Goal: Task Accomplishment & Management: Manage account settings

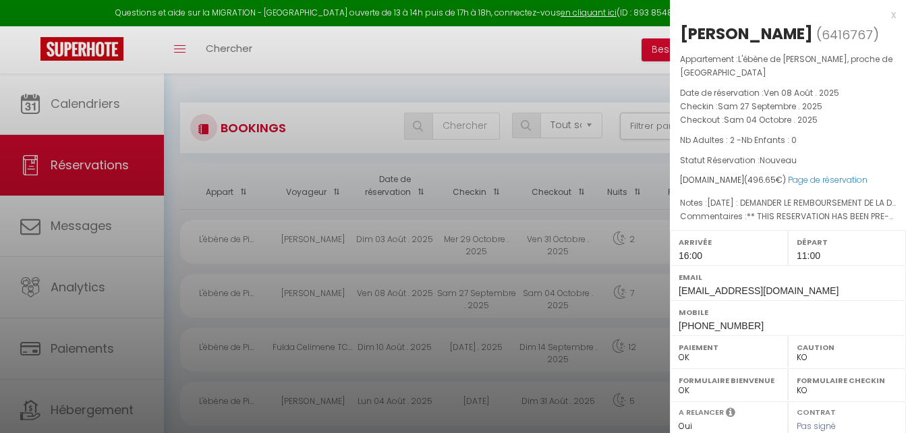
select select "not_cancelled"
select select "KO"
select select "0"
select select "31564"
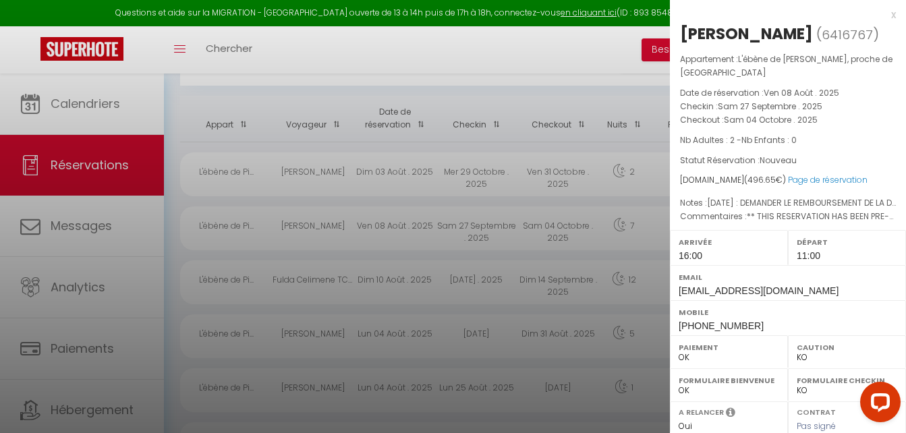
click at [885, 14] on div "x" at bounding box center [783, 15] width 226 height 16
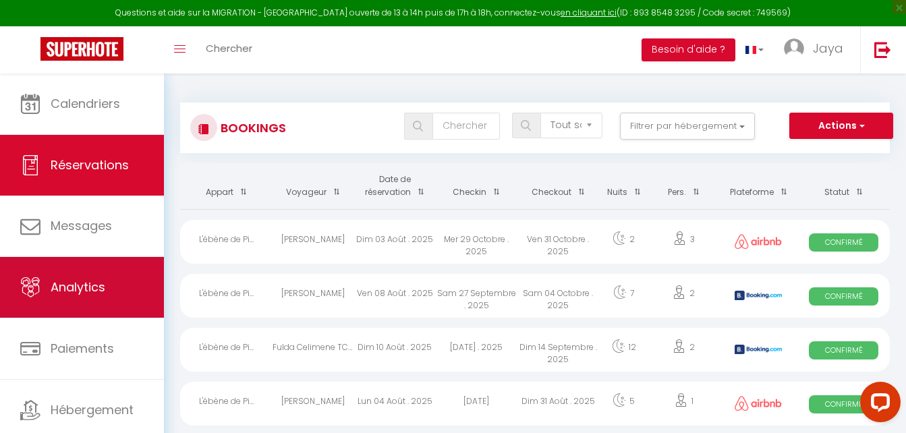
scroll to position [40, 0]
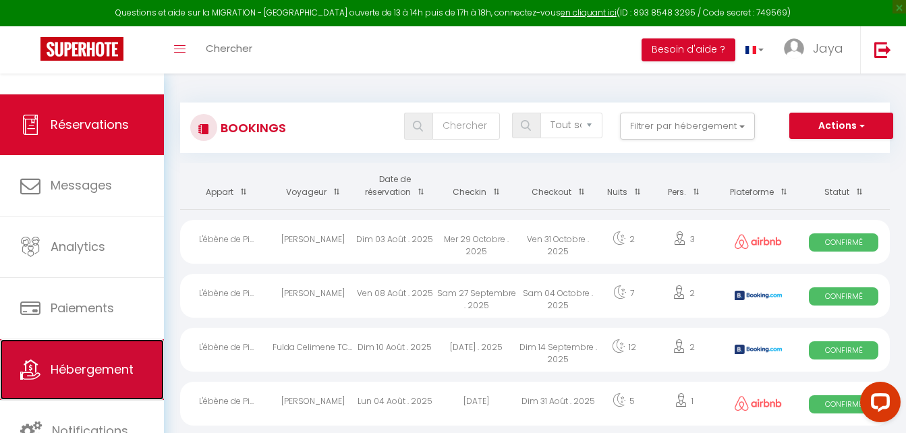
click at [84, 379] on link "Hébergement" at bounding box center [82, 369] width 164 height 61
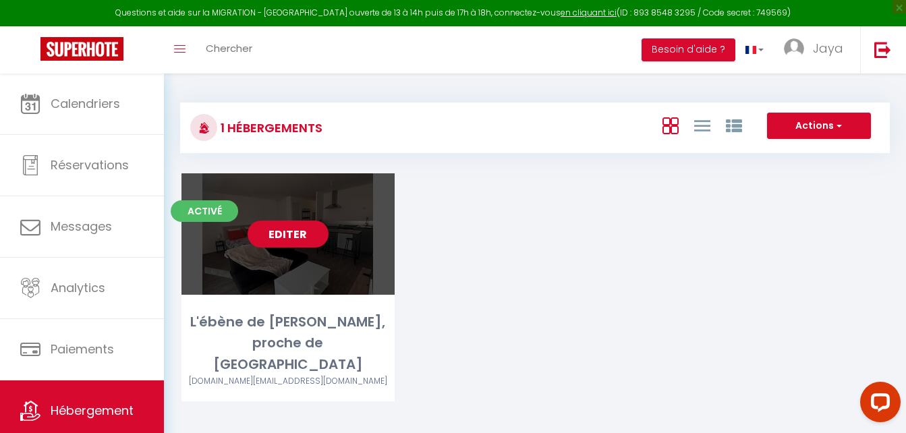
click at [298, 225] on link "Editer" at bounding box center [288, 234] width 81 height 27
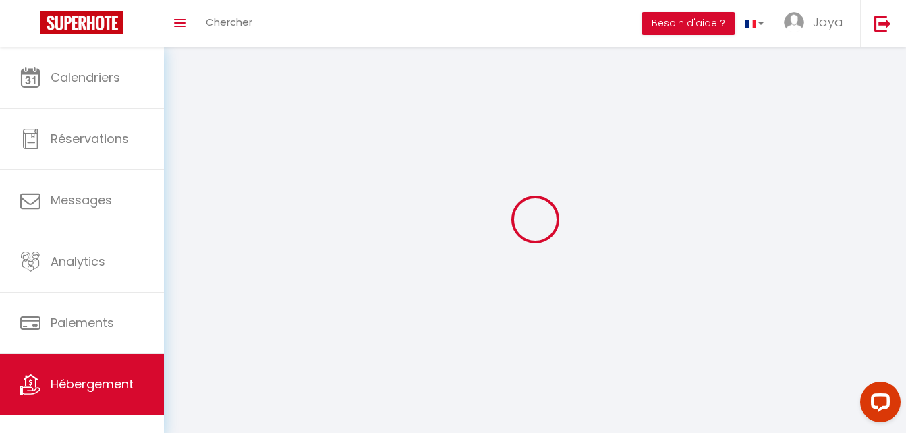
select select "1"
select select
select select "28"
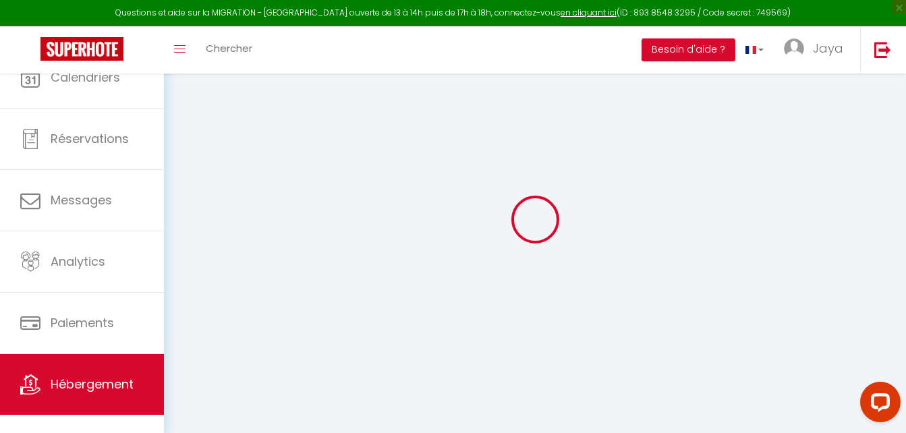
select select
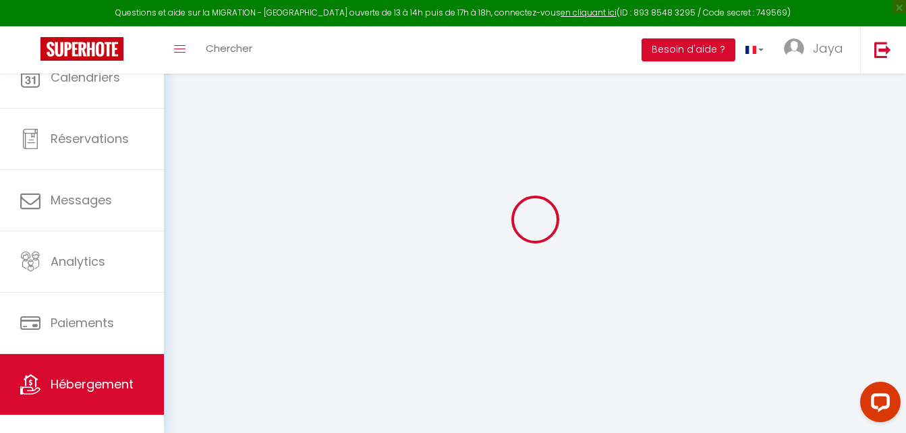
select select
checkbox input "false"
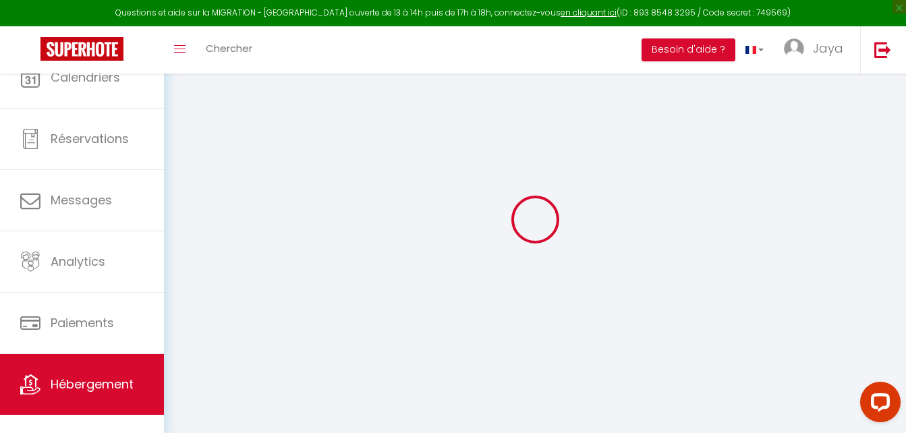
select select
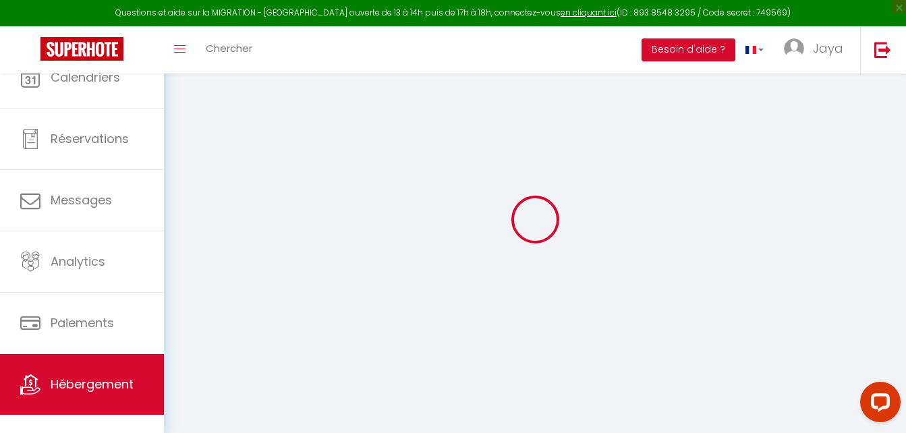
select select
checkbox input "false"
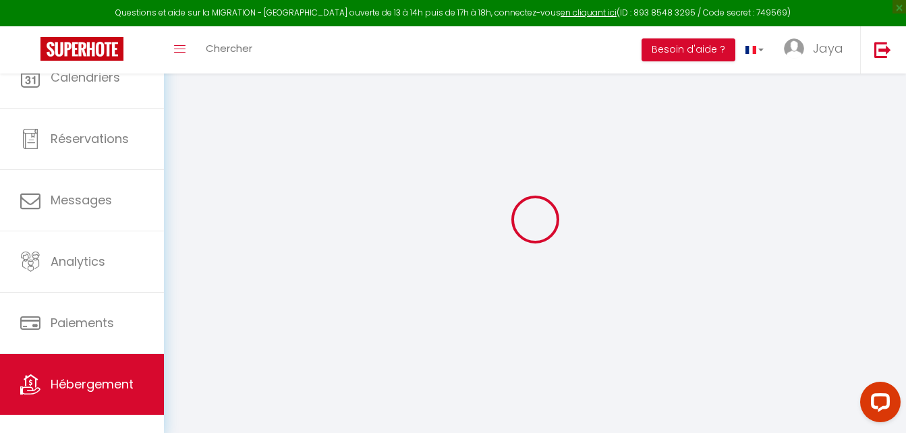
checkbox input "false"
select select
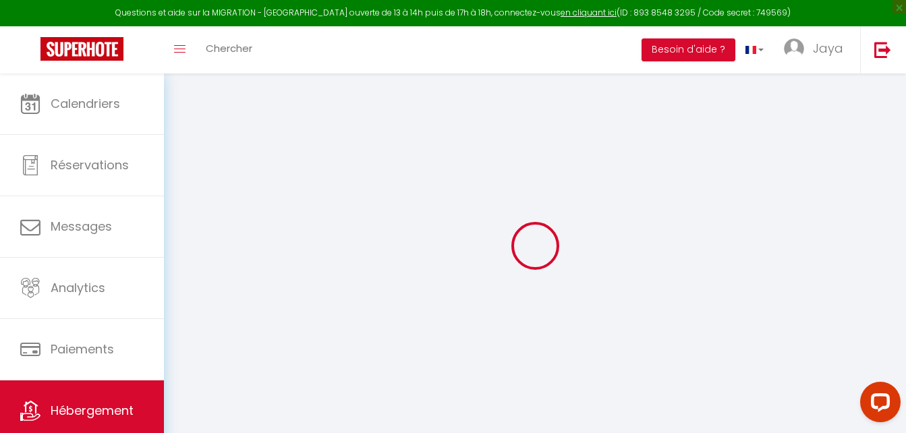
select select
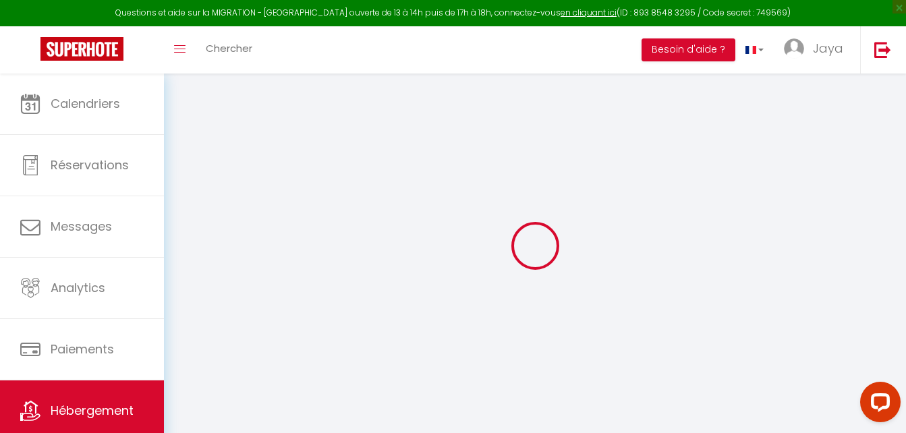
select select
checkbox input "false"
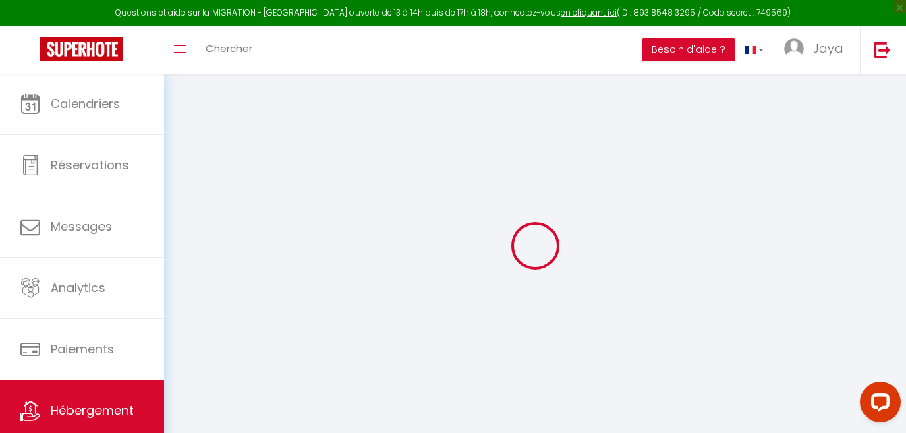
select select
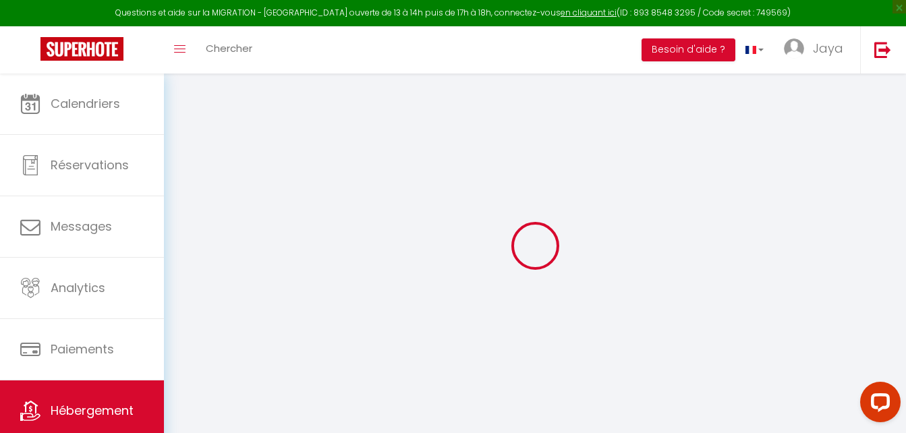
select select
checkbox input "false"
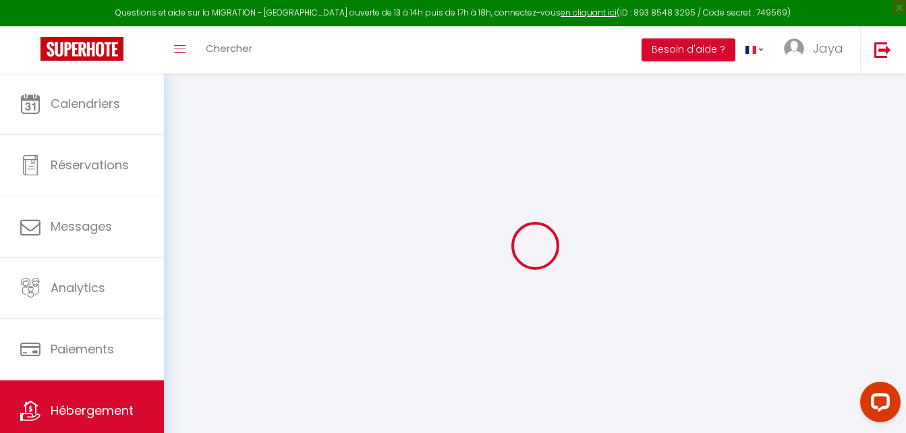
checkbox input "false"
select select
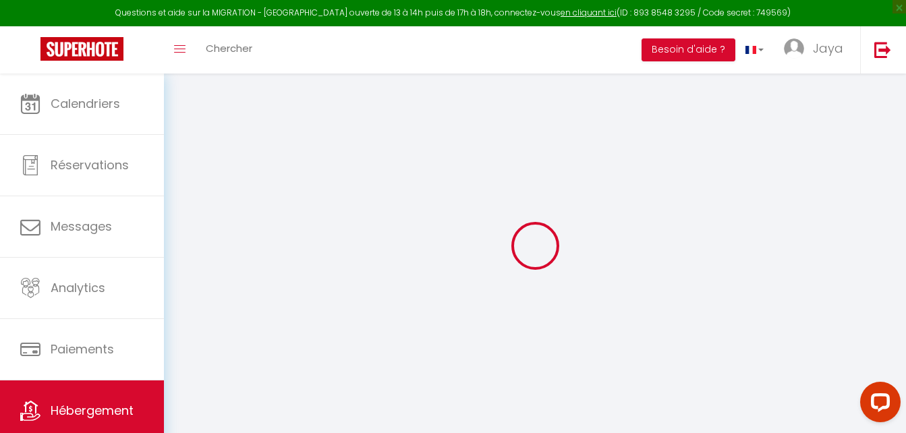
select select
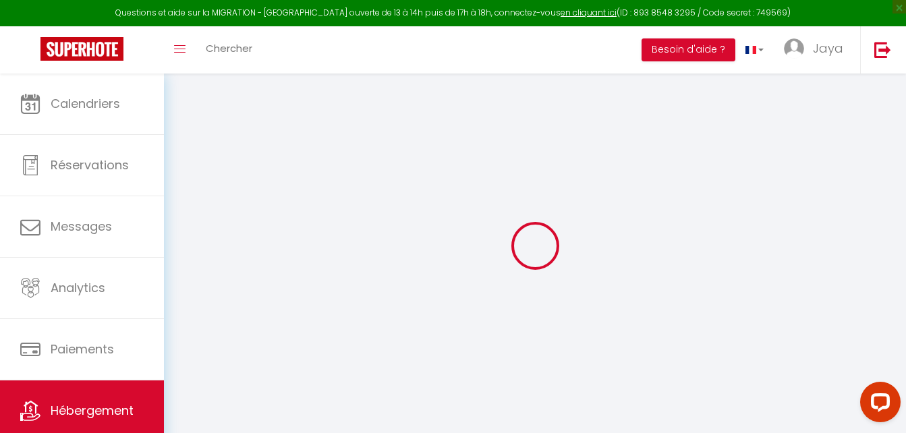
checkbox input "false"
select select
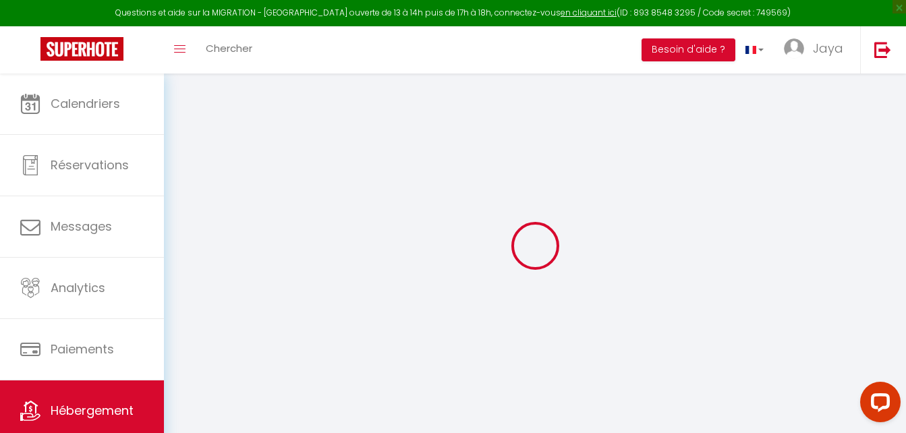
select select
type input "L'ébène de [PERSON_NAME], proche de [GEOGRAPHIC_DATA]"
type input "MIYA"
type input "IMMO"
select select "0"
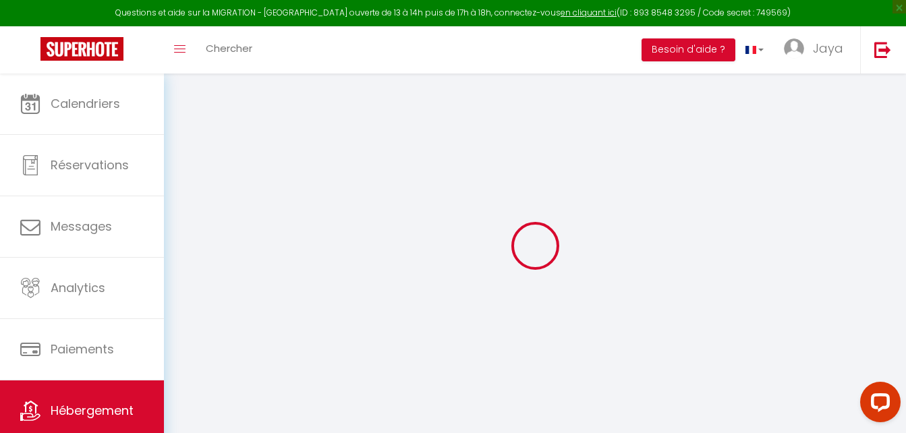
type input "60"
type input "10"
type input "55"
type input "300"
select select
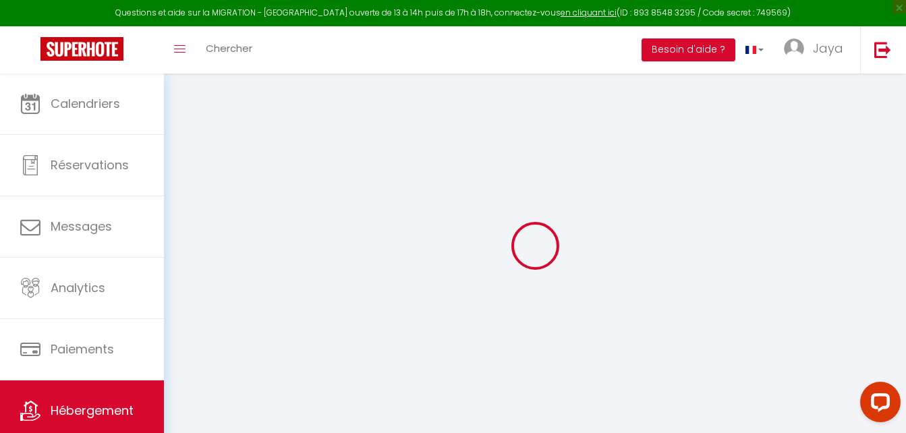
select select
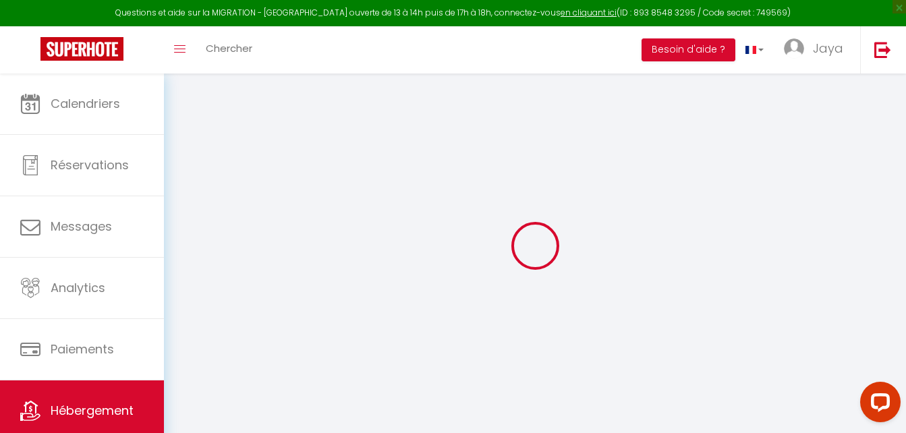
type input "[STREET_ADDRESS][PERSON_NAME]"
type input "93380"
type input "[GEOGRAPHIC_DATA]"
type input "[DOMAIN_NAME][EMAIL_ADDRESS][DOMAIN_NAME]"
select select "15617"
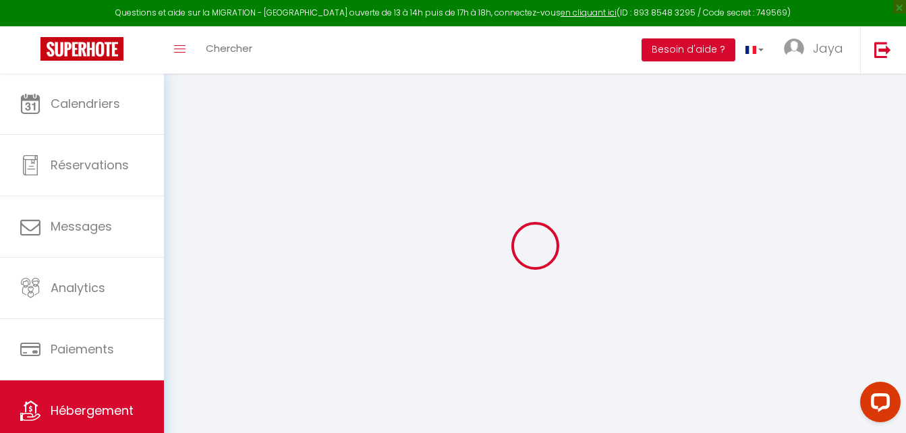
checkbox input "false"
type input "0"
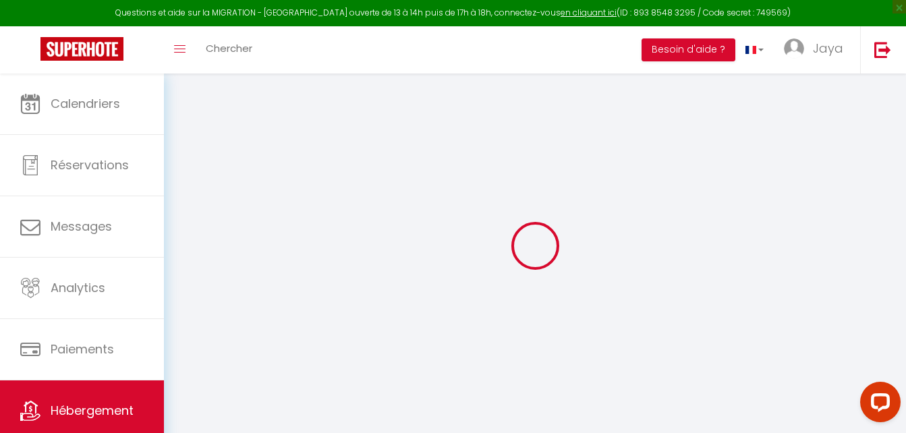
type input "0"
select select
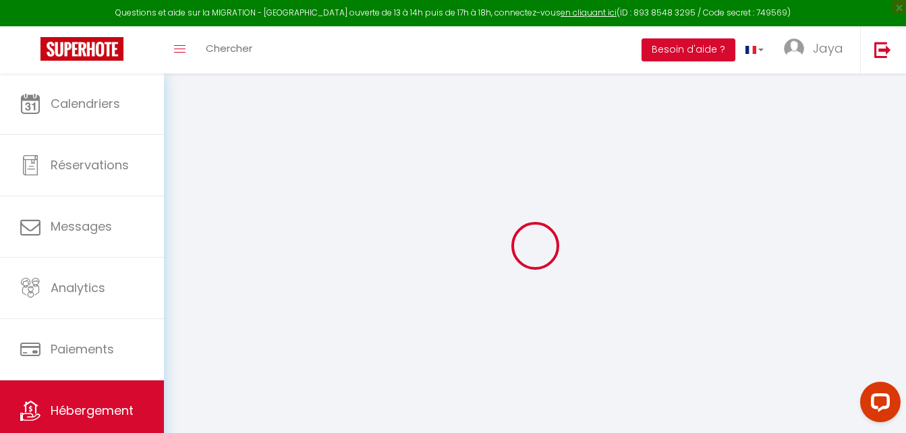
select select
checkbox input "false"
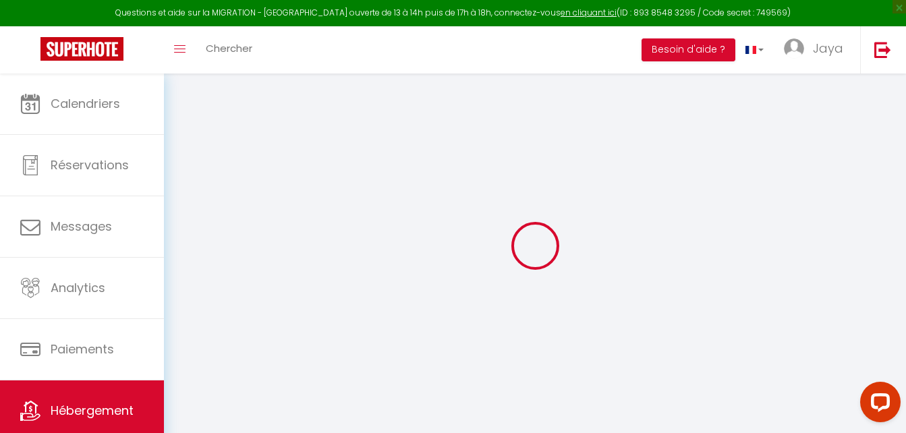
checkbox input "false"
select select
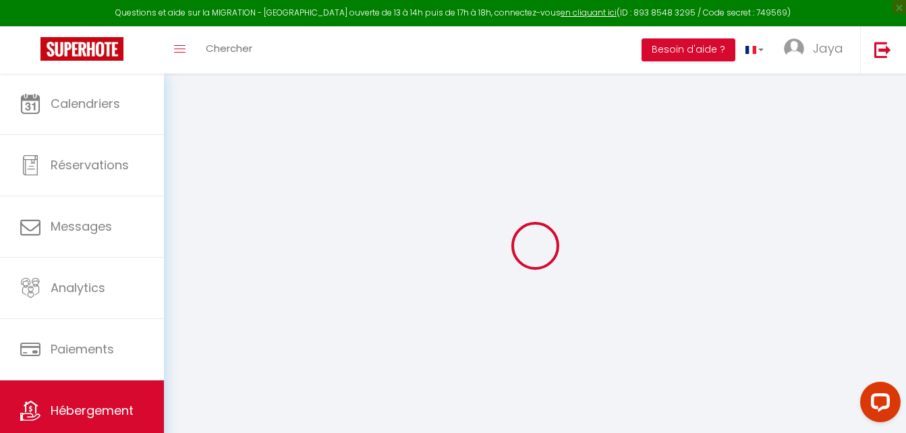
select select
checkbox input "false"
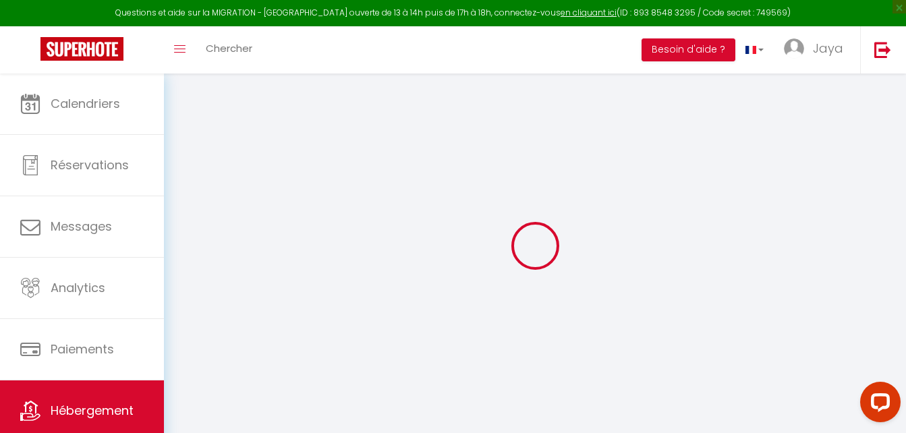
checkbox input "false"
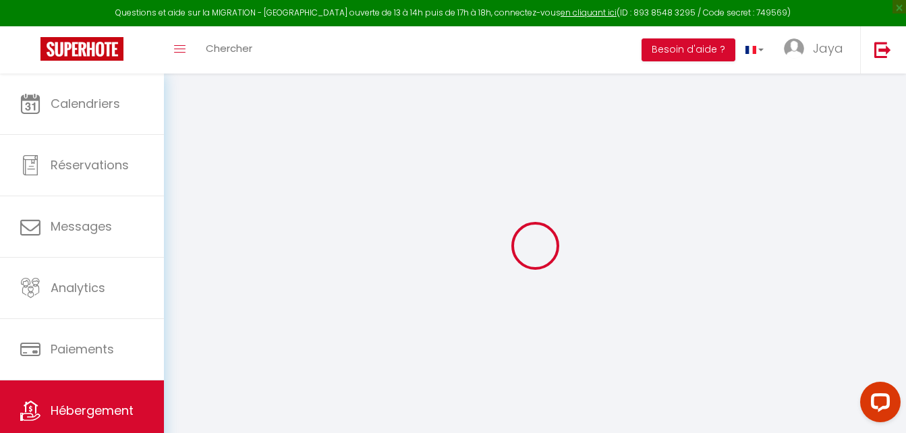
checkbox input "false"
select select "16:00"
select select "23:45"
select select "11:00"
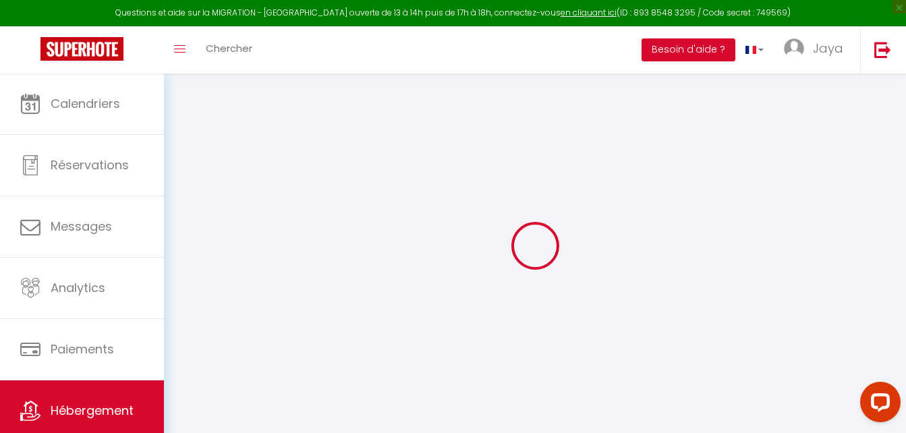
select select "30"
select select "120"
select select "11:00"
checkbox input "false"
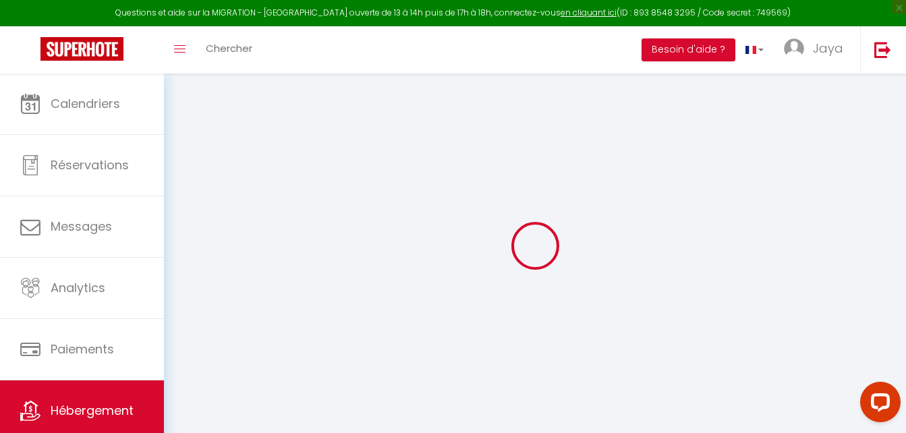
checkbox input "false"
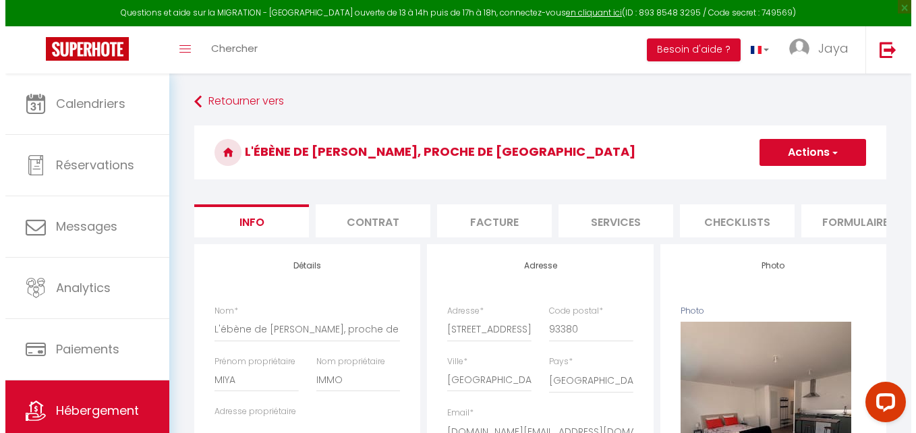
scroll to position [67, 0]
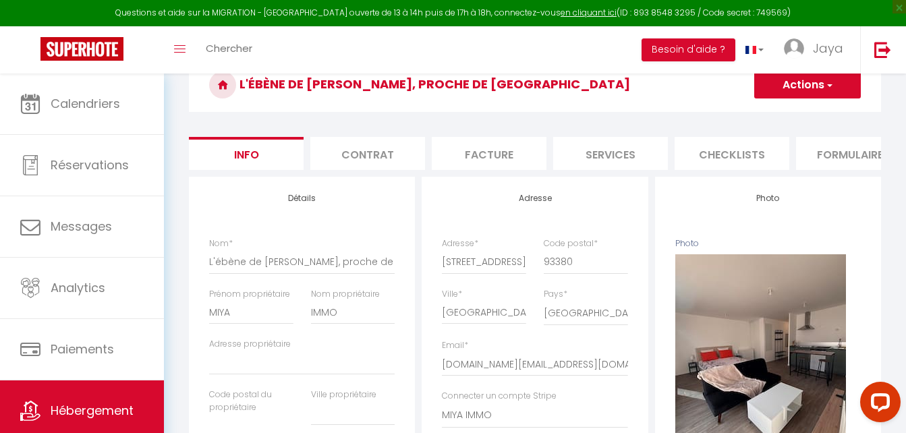
click at [739, 151] on li "Checklists" at bounding box center [732, 153] width 115 height 33
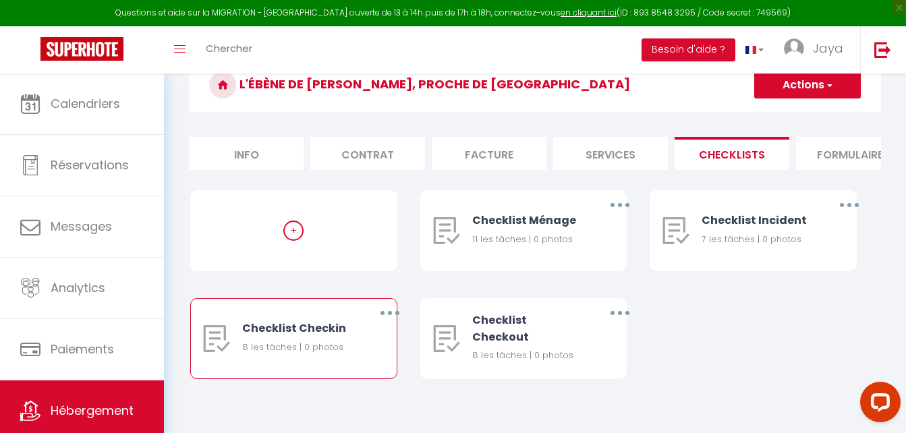
click at [326, 354] on div "8 les tâches | 0 photos" at bounding box center [297, 347] width 111 height 13
click at [393, 323] on button "button" at bounding box center [390, 313] width 38 height 22
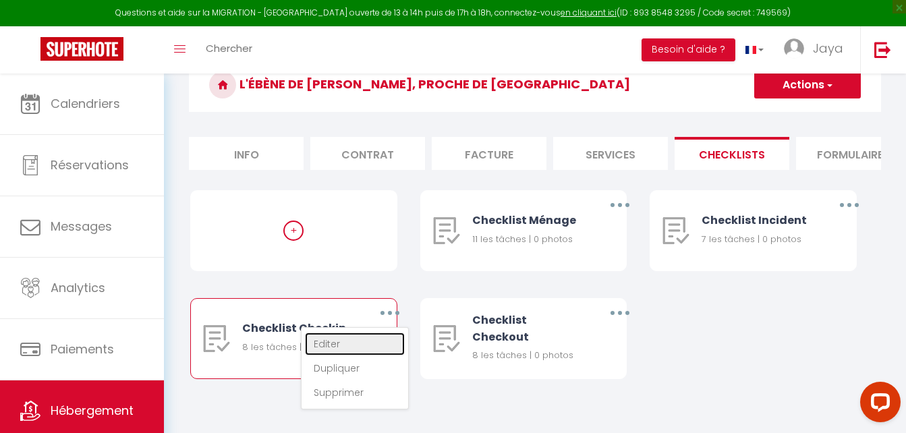
click at [339, 355] on link "Editer" at bounding box center [355, 344] width 100 height 23
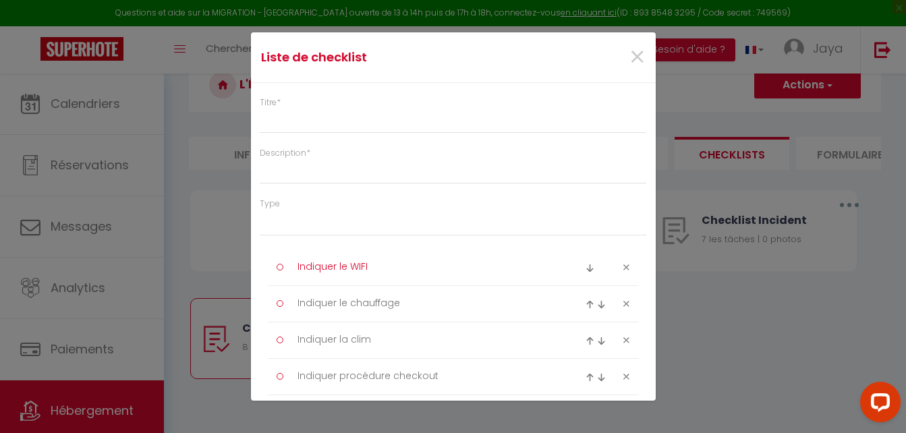
type input "Checklist Checkin"
type input "Procédure à suivre lors du checkin"
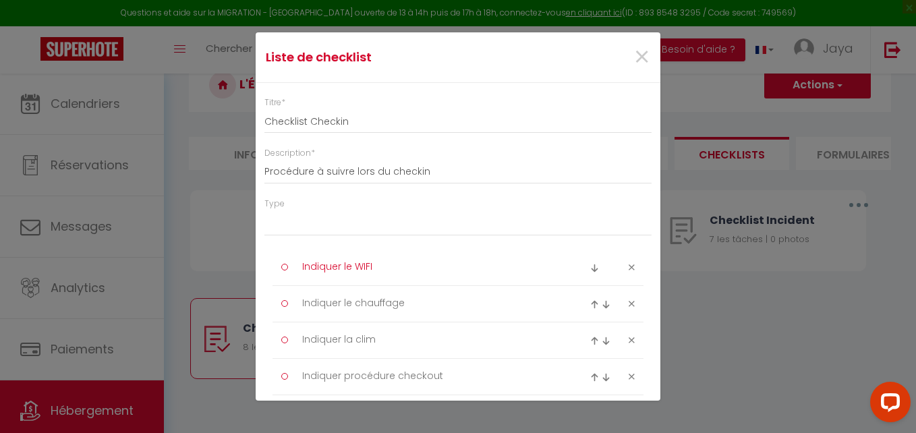
select select "3"
click at [635, 61] on span "×" at bounding box center [642, 57] width 17 height 40
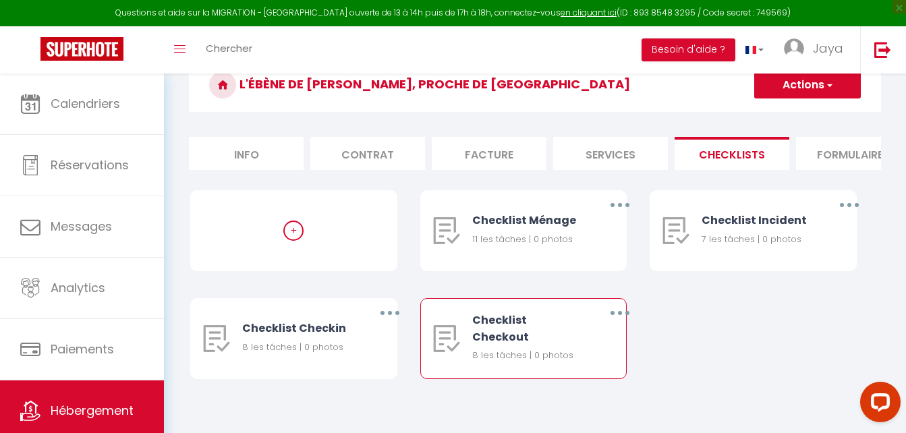
click at [622, 321] on button "button" at bounding box center [620, 313] width 38 height 22
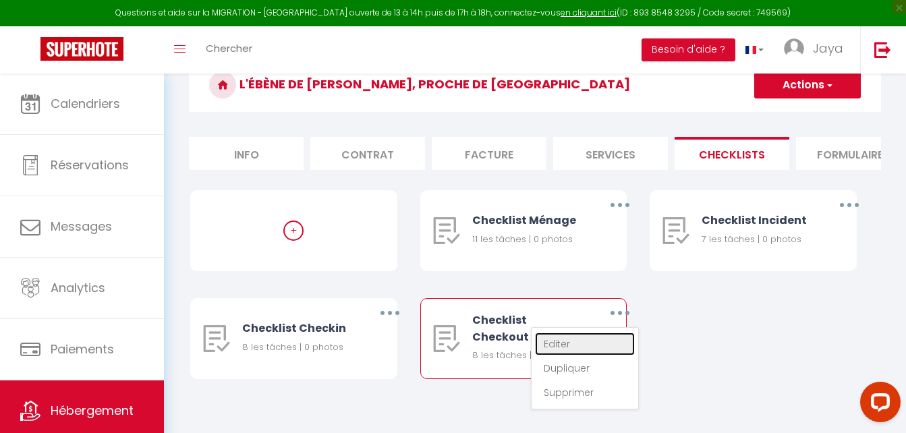
click at [566, 353] on link "Editer" at bounding box center [585, 344] width 100 height 23
type input "Checklist Checkout"
type input "Procédure à suivre lors du checkout"
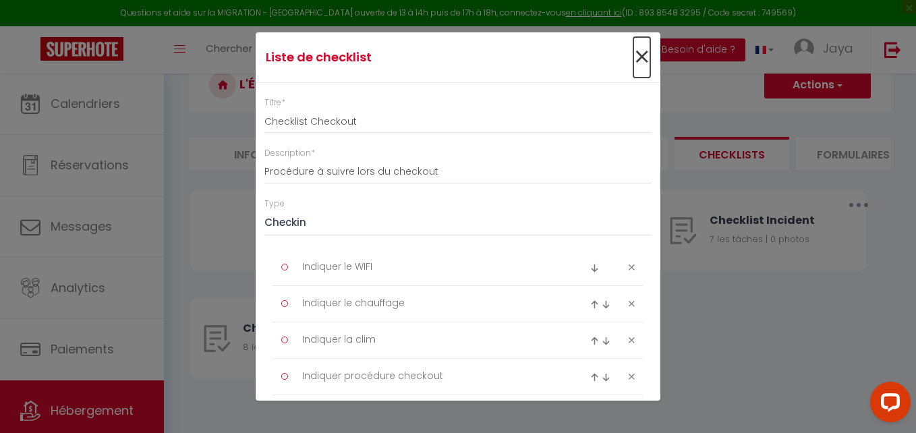
click at [634, 58] on span "×" at bounding box center [642, 57] width 17 height 40
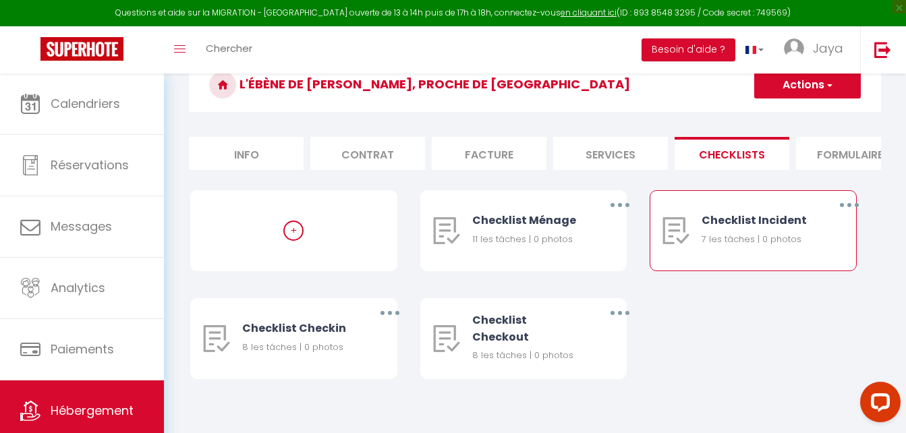
click at [848, 207] on icon "button" at bounding box center [850, 205] width 4 height 4
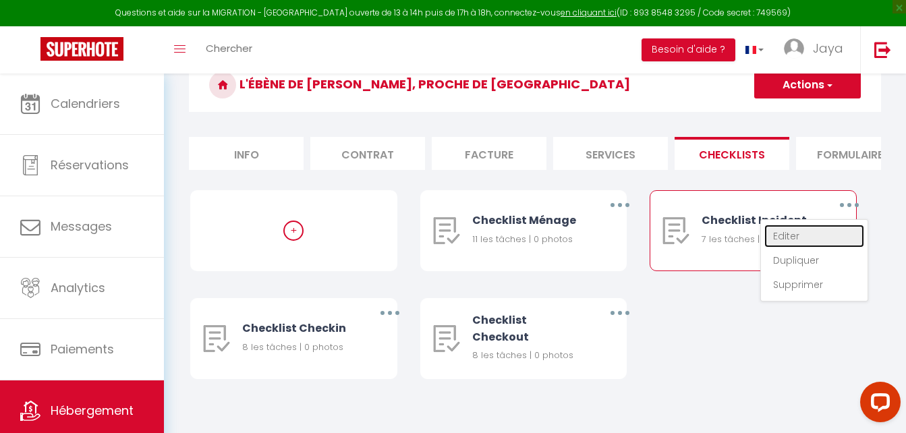
click at [796, 240] on link "Editer" at bounding box center [815, 236] width 100 height 23
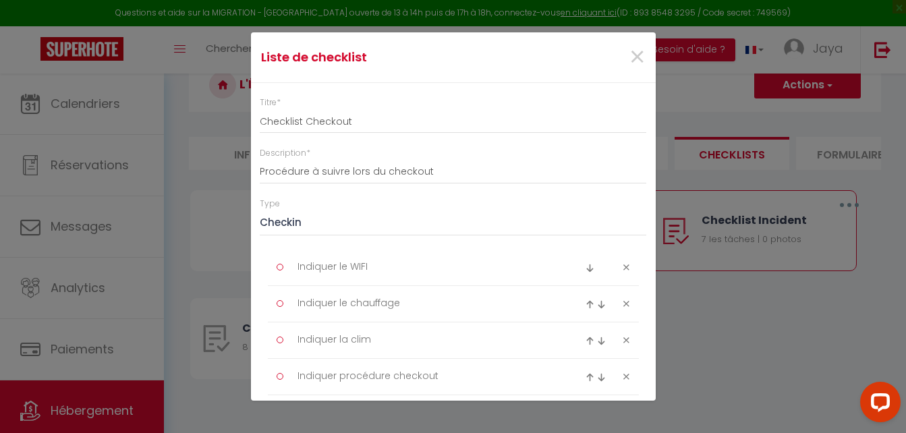
type input "Checklist Incident"
type input "Procédure à suivre en cas d'incident"
select select "2"
type textarea "Noter l'heure"
type textarea "Prendre des photos de chaque pièce"
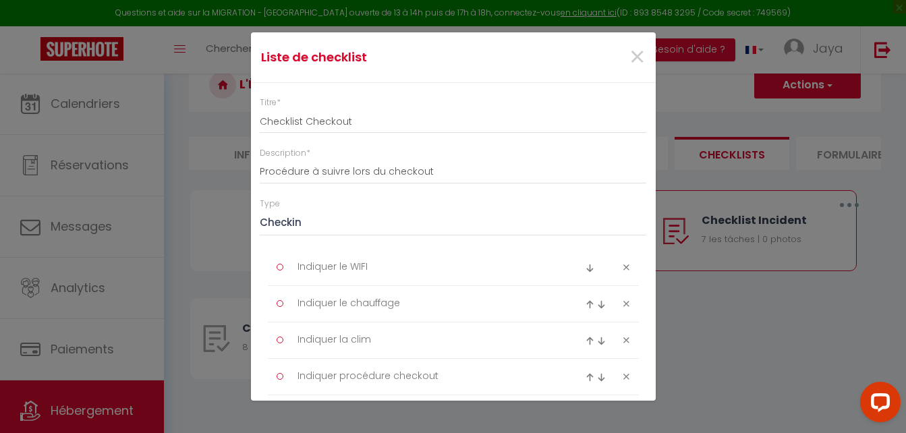
type textarea "Prendre une vidéo globale"
type textarea "Créer la fiche incident avec un commentaire"
type textarea "Appeler la plateforme pour le signaler par écrit"
type textarea "Prévenir le voyageur par écrit"
type textarea "Prendre la caution associée"
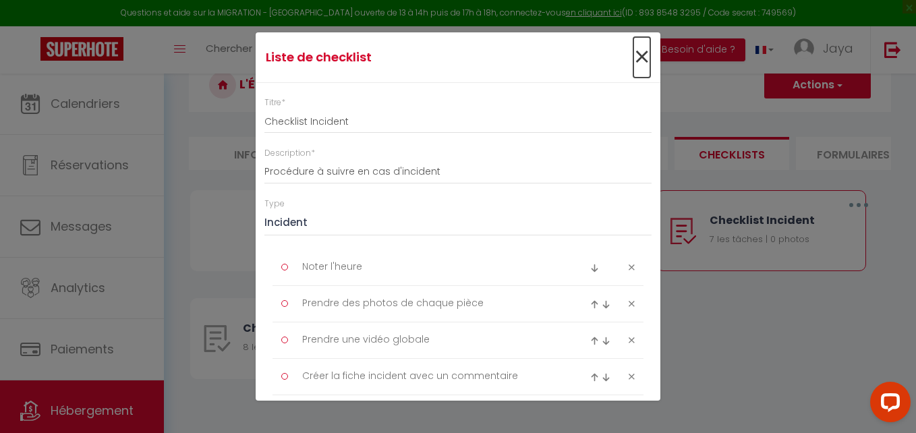
click at [635, 55] on span "×" at bounding box center [642, 57] width 17 height 40
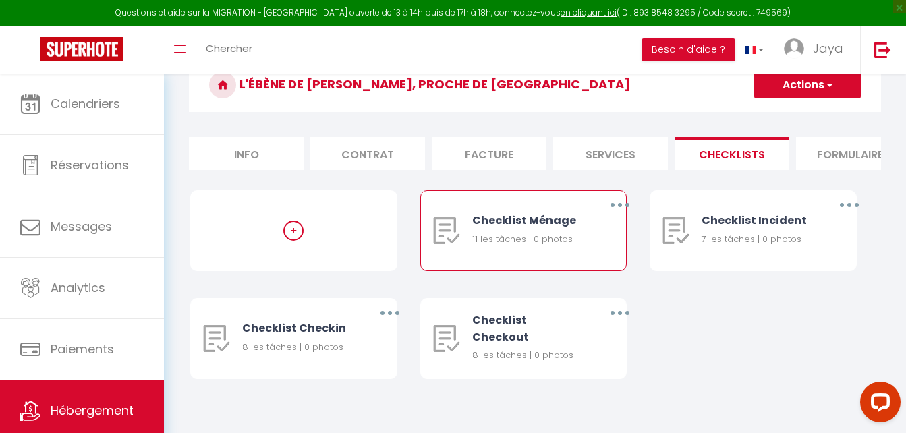
click at [621, 207] on icon "button" at bounding box center [620, 205] width 4 height 4
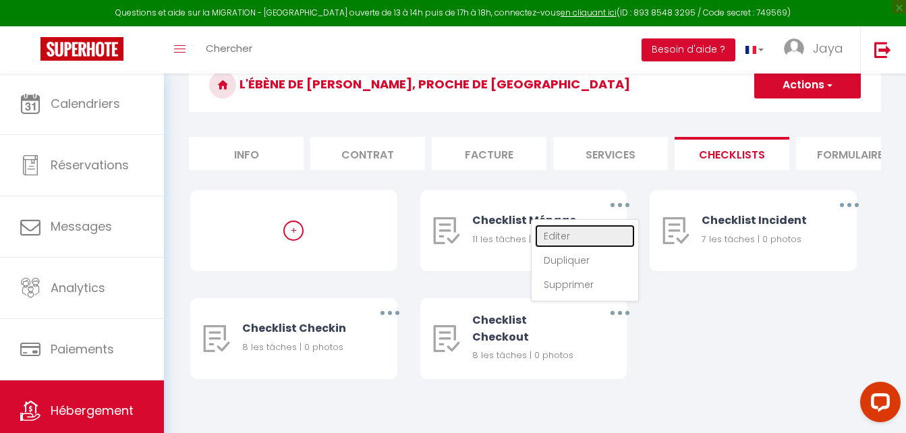
drag, startPoint x: 561, startPoint y: 244, endPoint x: 569, endPoint y: 244, distance: 7.4
click at [561, 244] on link "Editer" at bounding box center [585, 236] width 100 height 23
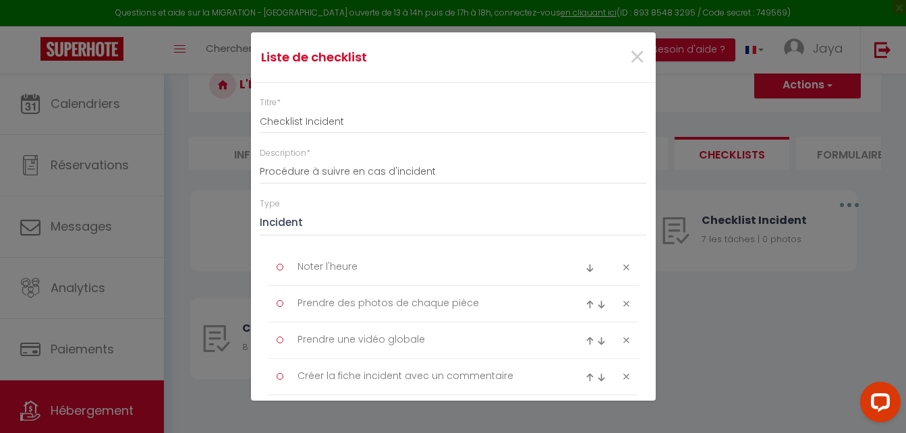
type input "Checklist Ménage"
type input "Procédure à suivre à la fin du ménage"
select select "1"
type textarea "Photographier les pièces dès l'arrivée"
type textarea "Enlever les poubelles"
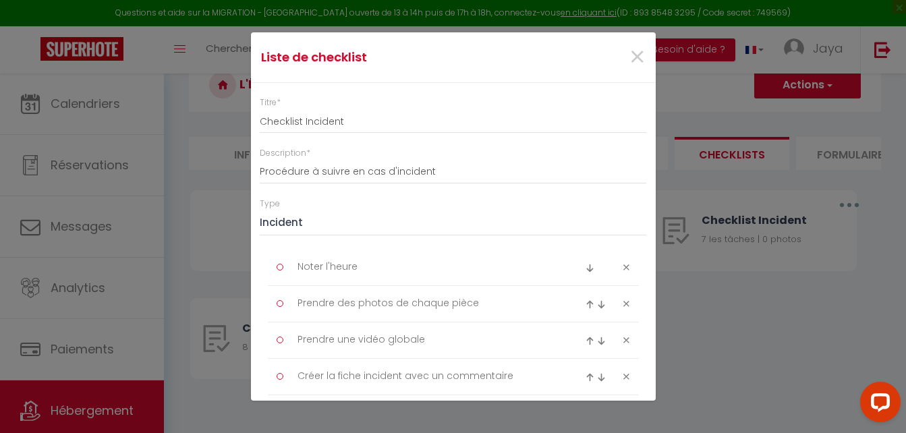
type textarea "Vérifier pas de poils ou cheveux dans SDB"
type textarea "Vérifier pas de cheveux sur les lits"
type textarea "Vérifier pas de poils ou cheveux dans le salon"
type textarea "Vérifier pas de poils ou cheveux dans cuisine"
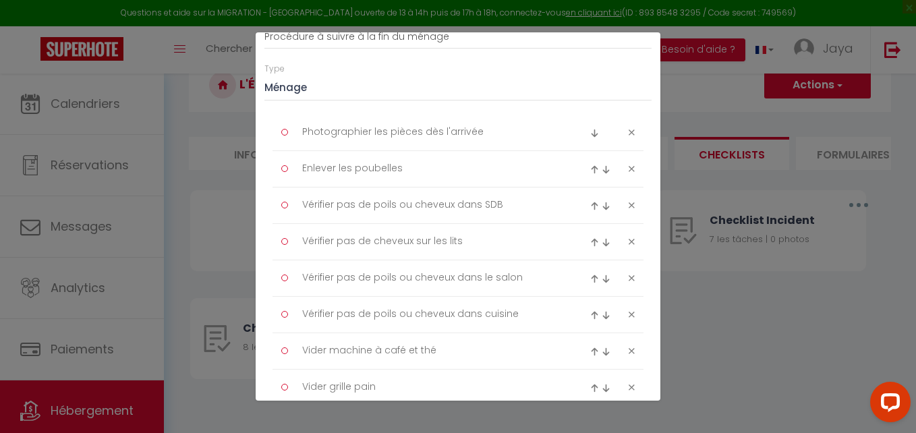
scroll to position [202, 0]
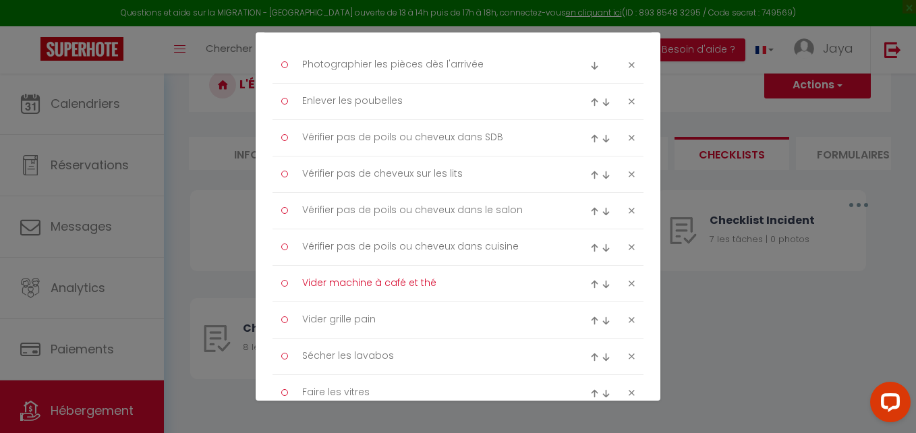
click at [441, 287] on textarea "Vider machine à café et thé" at bounding box center [431, 284] width 277 height 22
type textarea "Vider machine à café"
click at [443, 323] on textarea "Vider grille pain" at bounding box center [431, 320] width 277 height 22
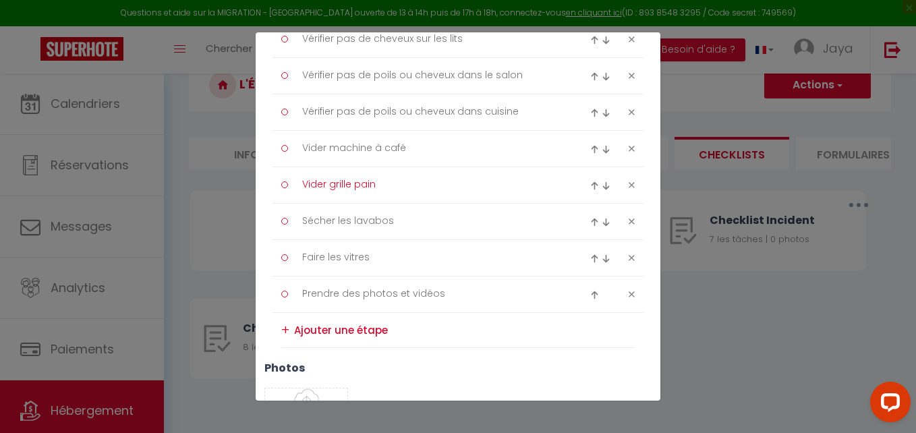
scroll to position [0, 0]
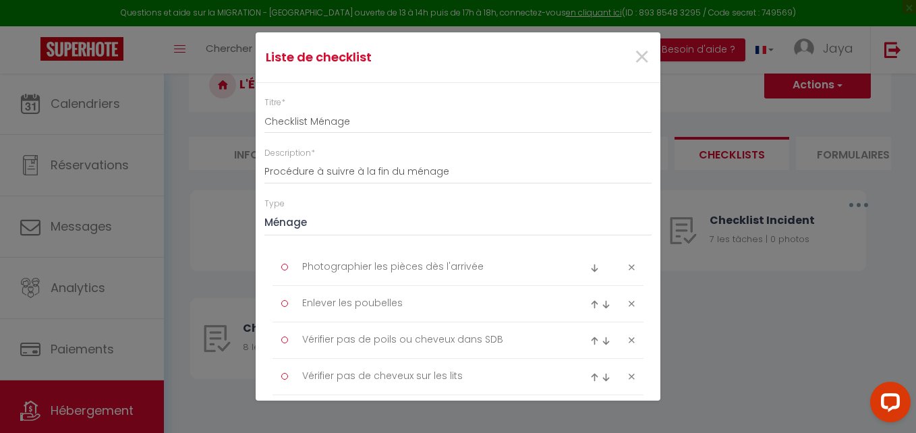
click at [372, 58] on h4 "Liste de checklist" at bounding box center [391, 57] width 250 height 19
click at [329, 65] on h4 "Liste de checklist" at bounding box center [391, 57] width 250 height 19
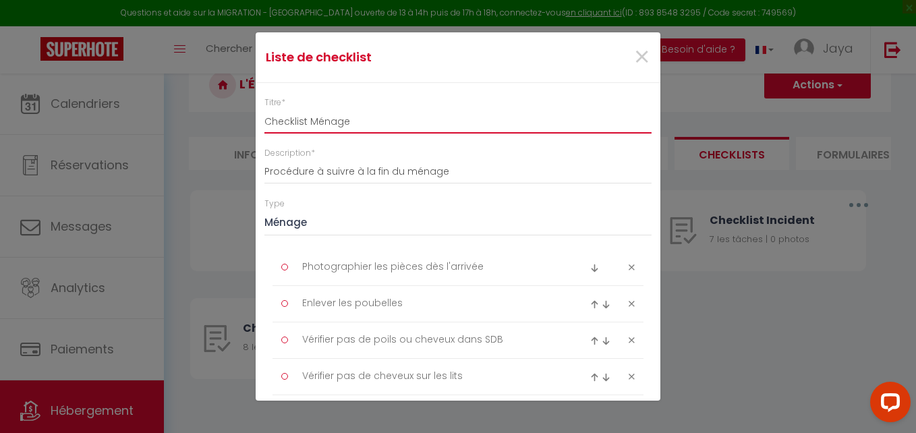
click at [379, 117] on input "Checklist Ménage" at bounding box center [458, 121] width 387 height 24
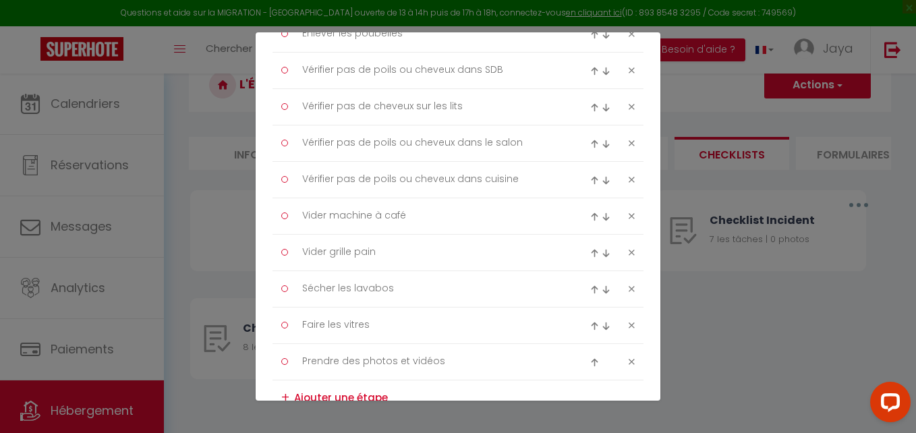
scroll to position [480, 0]
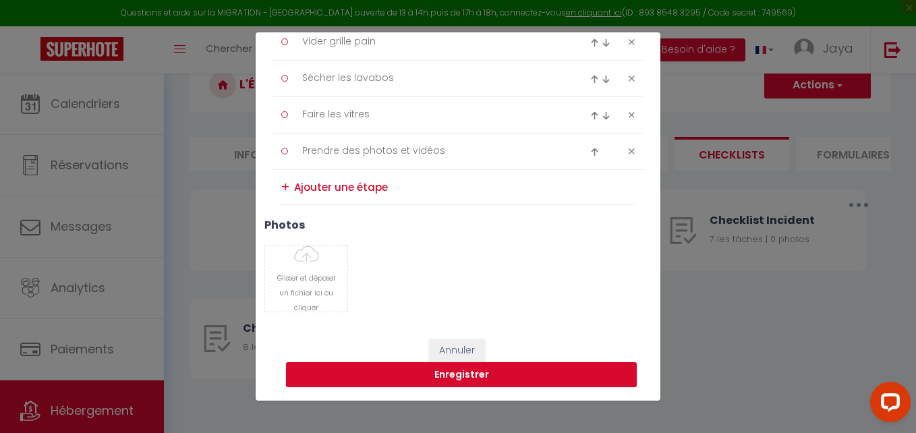
click at [312, 188] on textarea at bounding box center [464, 187] width 341 height 20
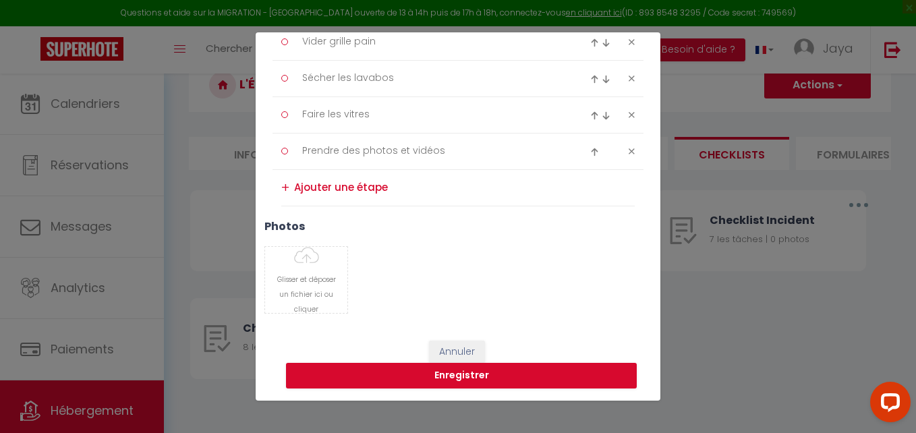
click at [284, 190] on div "+" at bounding box center [285, 187] width 8 height 21
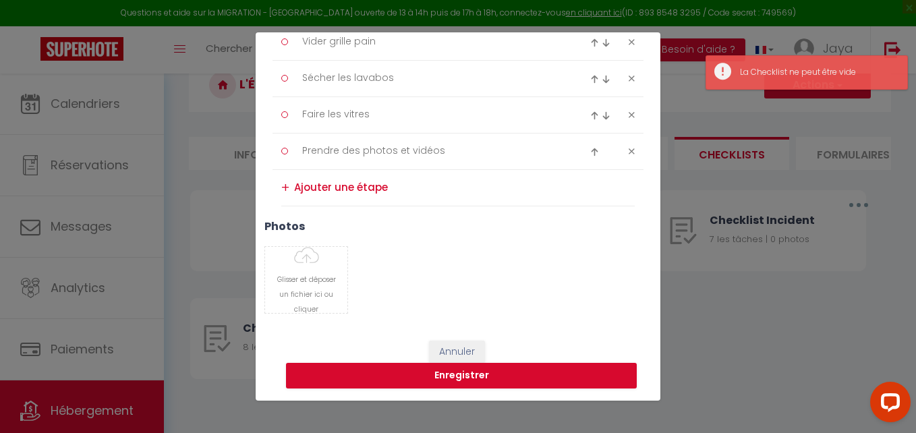
click at [505, 233] on div "photos [PERSON_NAME] et déposer un fichier ici ou cliquer Ooops, something wron…" at bounding box center [458, 273] width 405 height 107
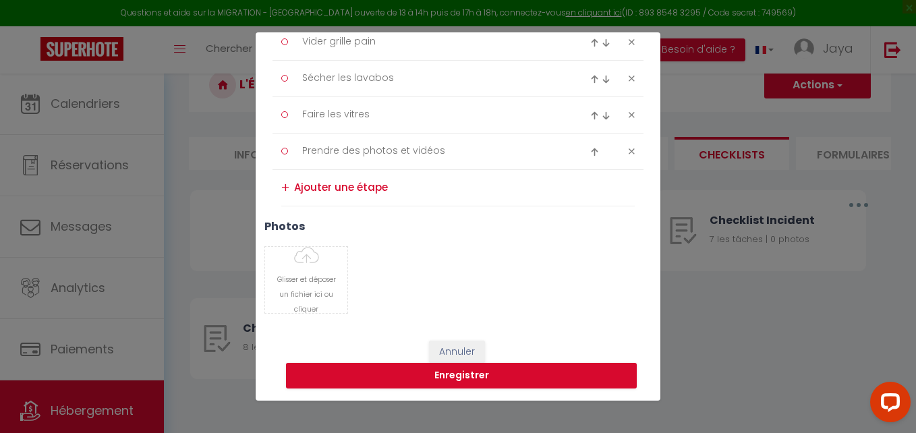
click at [370, 190] on textarea at bounding box center [464, 188] width 341 height 22
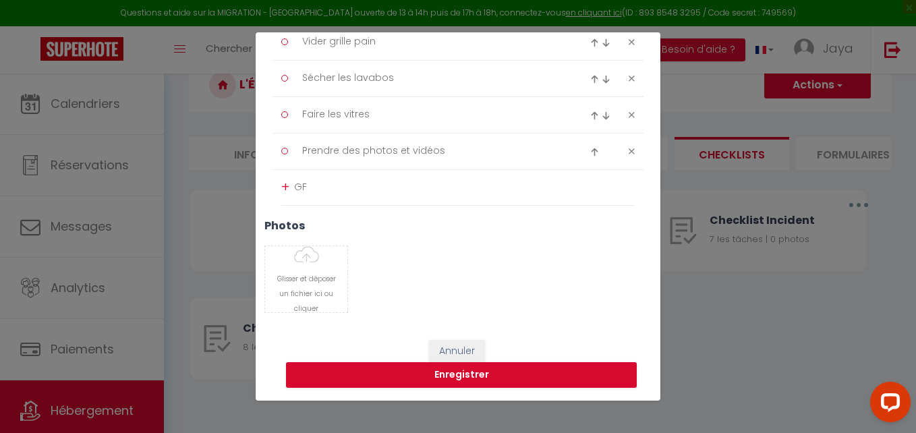
type textarea "G"
type textarea "Vérifier si le logement est en bon état"
click at [283, 186] on div "+" at bounding box center [285, 187] width 8 height 21
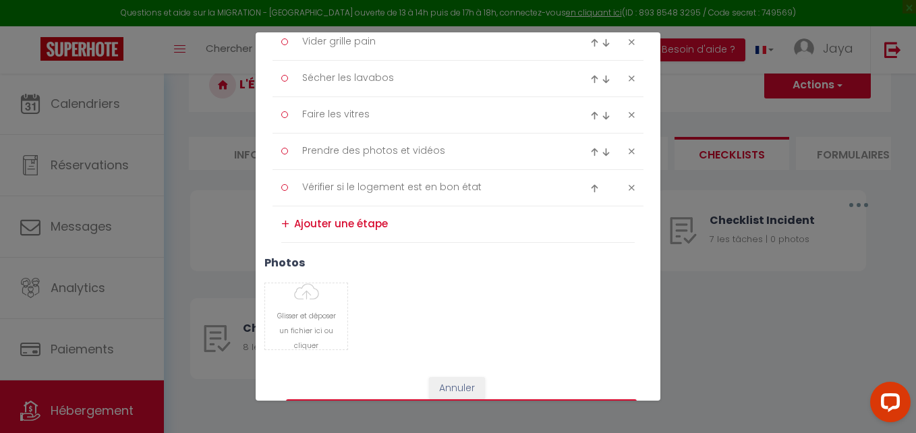
click at [590, 188] on img at bounding box center [594, 188] width 9 height 9
type textarea "Vérifier si le logement est en bon état"
type textarea "Prendre des photos et vidéos"
click at [590, 188] on img at bounding box center [594, 188] width 9 height 9
type textarea "Prendre des photos et vidéos"
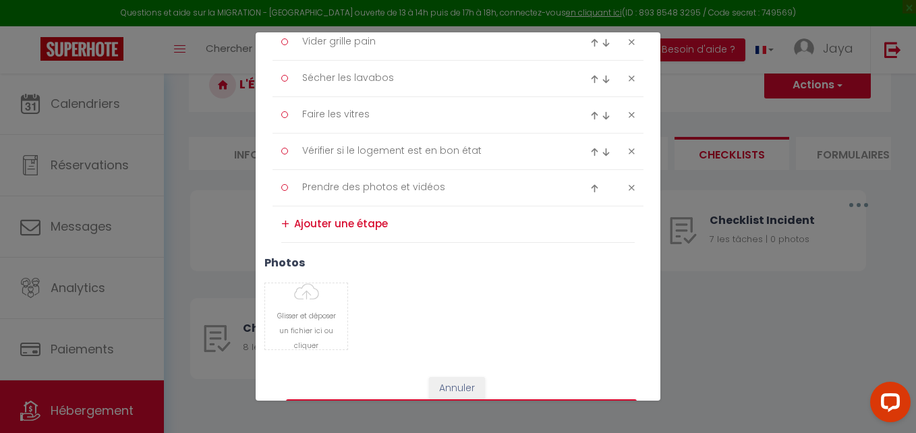
type textarea "Vérifier si le logement est en bon état"
click at [590, 188] on img at bounding box center [594, 188] width 9 height 9
type textarea "Vérifier si le logement est en bon état"
type textarea "Prendre des photos et vidéos"
click at [590, 152] on img at bounding box center [594, 152] width 9 height 9
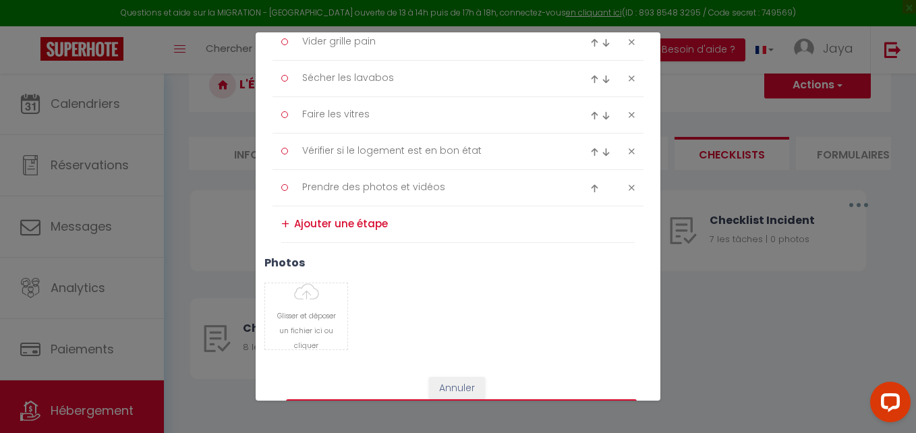
type textarea "Vérifier si le logement est en bon état"
type textarea "Faire les vitres"
click at [590, 119] on img at bounding box center [594, 115] width 9 height 9
type textarea "Vérifier si le logement est en bon état"
type textarea "Sécher les lavabos"
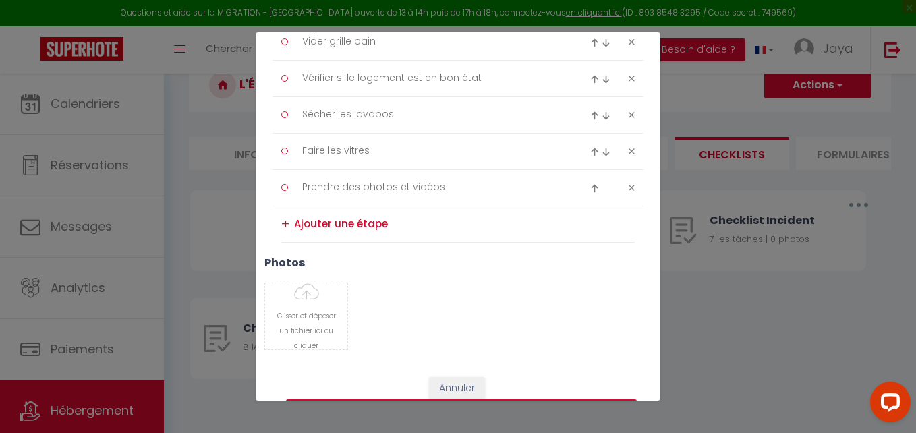
click at [590, 80] on img at bounding box center [594, 79] width 9 height 9
type textarea "Vérifier si le logement est en bon état"
type textarea "Vider grille pain"
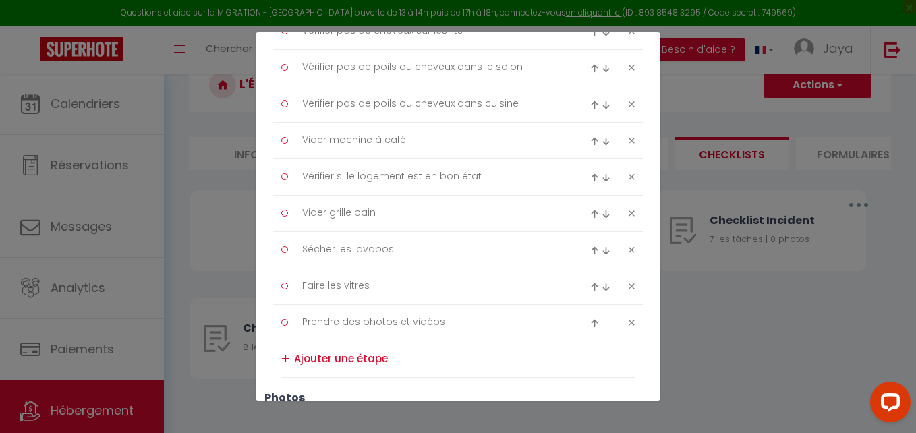
scroll to position [278, 0]
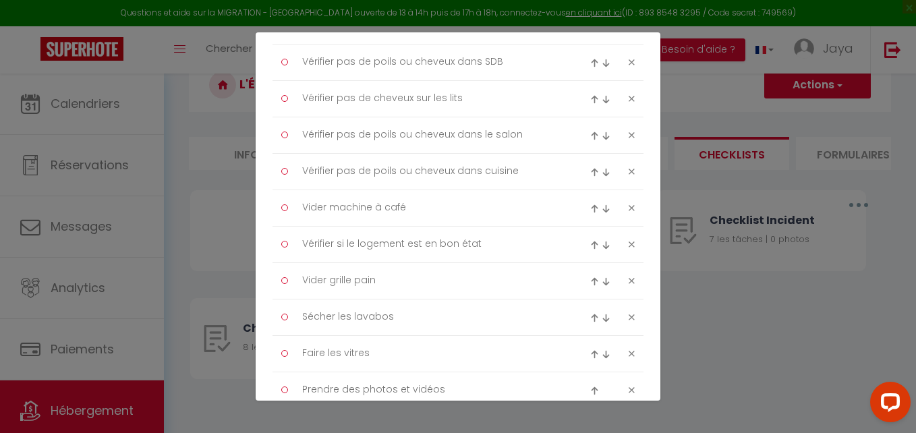
click at [590, 247] on img at bounding box center [594, 245] width 9 height 9
type textarea "Vérifier si le logement est en bon état"
type textarea "Vider machine à café"
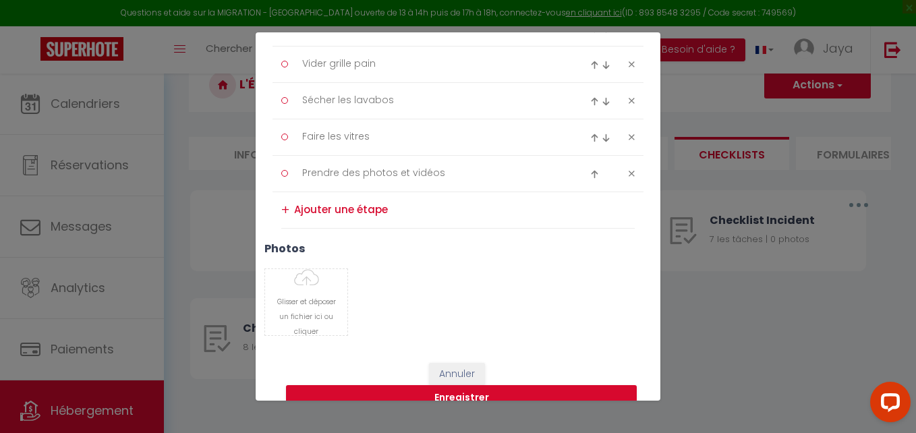
scroll to position [493, 0]
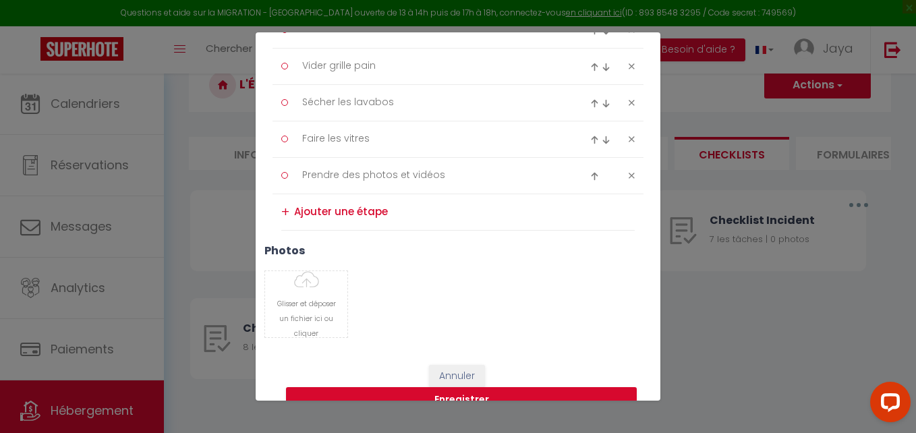
click at [302, 211] on textarea at bounding box center [464, 212] width 341 height 22
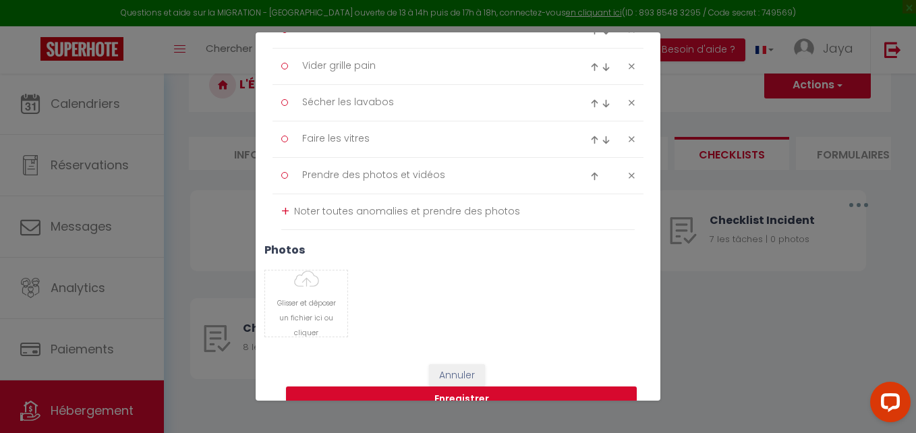
type textarea "Noter toutes anomalies et prendre des photos"
click at [288, 211] on div "+" at bounding box center [285, 211] width 8 height 21
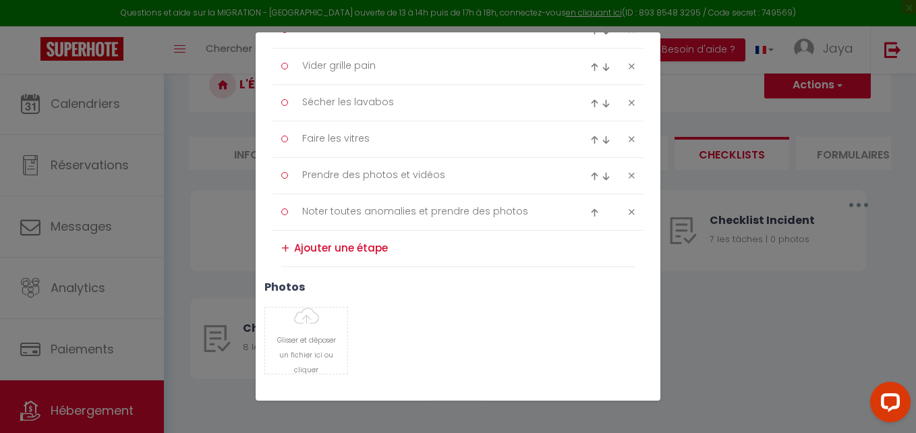
click at [316, 248] on textarea at bounding box center [464, 249] width 341 height 22
type textarea "v"
type textarea "Vérifier si la poubelle a été vidée et la vaisselle lavée"
click at [285, 242] on div "+" at bounding box center [285, 248] width 8 height 21
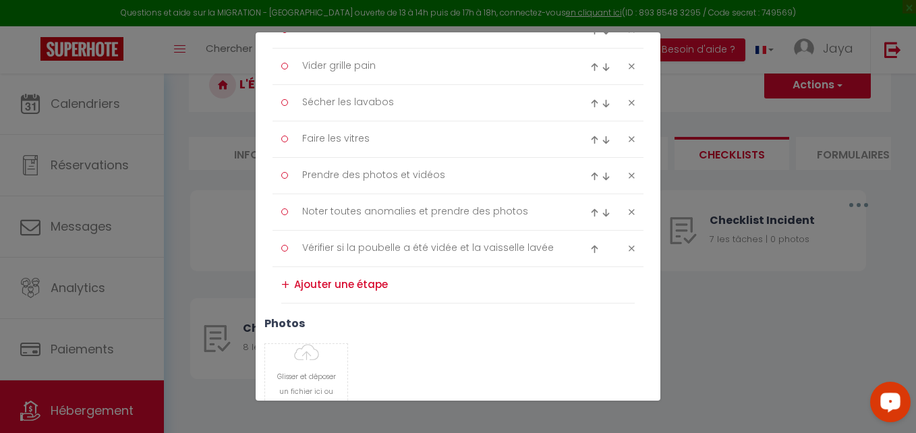
click at [306, 283] on textarea at bounding box center [464, 285] width 341 height 22
type textarea "Si aucun problème pas de photos"
click at [283, 281] on div "+" at bounding box center [285, 284] width 8 height 21
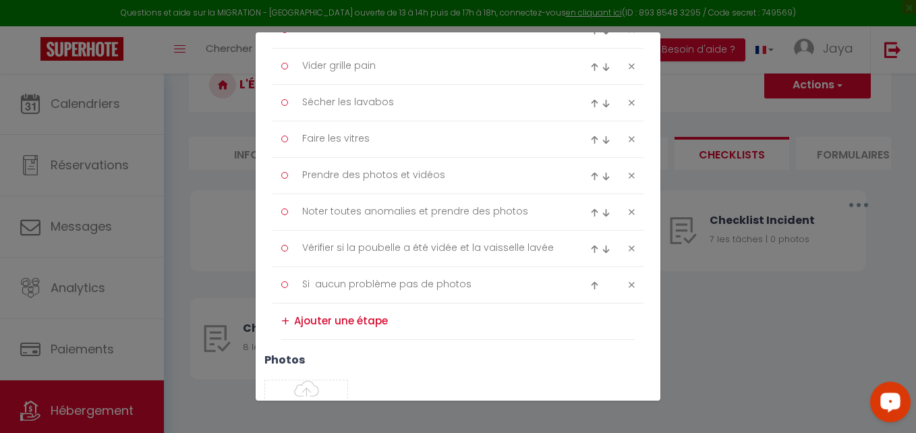
click at [308, 323] on textarea at bounding box center [464, 321] width 341 height 22
type textarea "Si constat de dégâts prendre des photos détaillées"
click at [590, 176] on img at bounding box center [594, 176] width 9 height 9
type textarea "Prendre des photos et vidéos"
type textarea "Faire les vitres"
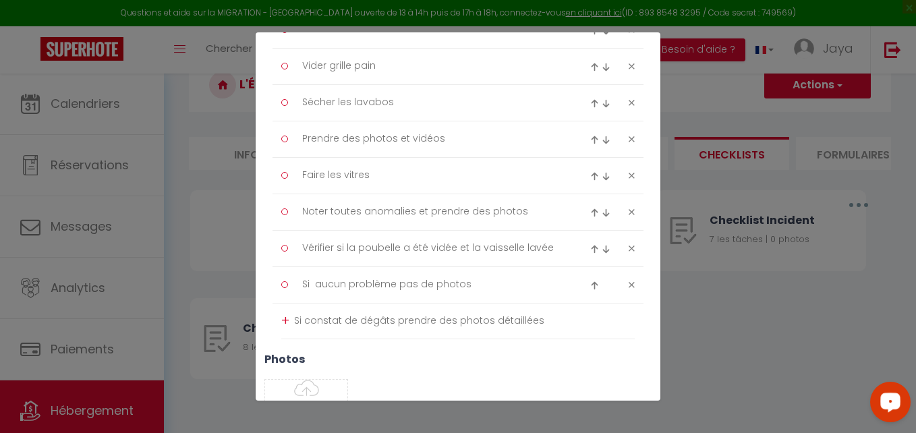
click at [590, 139] on img at bounding box center [594, 140] width 9 height 9
type textarea "Prendre des photos et vidéos"
type textarea "Sécher les lavabos"
click at [590, 101] on img at bounding box center [594, 103] width 9 height 9
type textarea "Prendre des photos et vidéos"
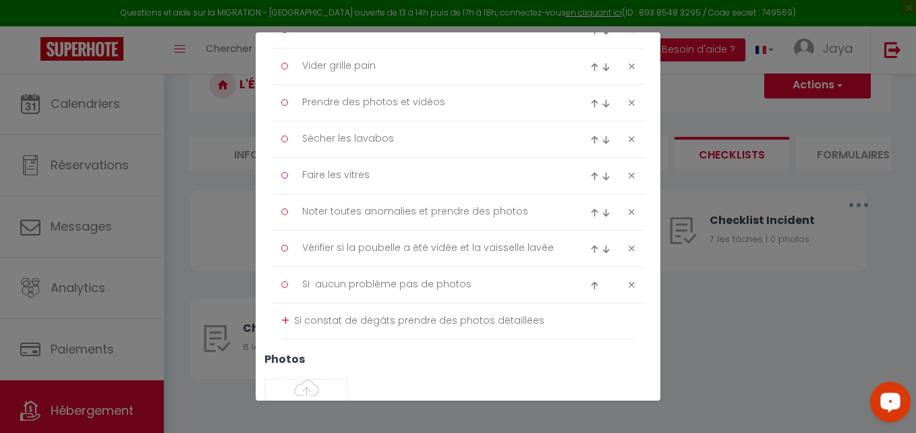
type textarea "Vider grille pain"
click at [590, 61] on div at bounding box center [602, 66] width 24 height 16
click at [590, 64] on img at bounding box center [594, 67] width 9 height 9
type textarea "Prendre des photos et vidéos"
type textarea "Vider machine à café"
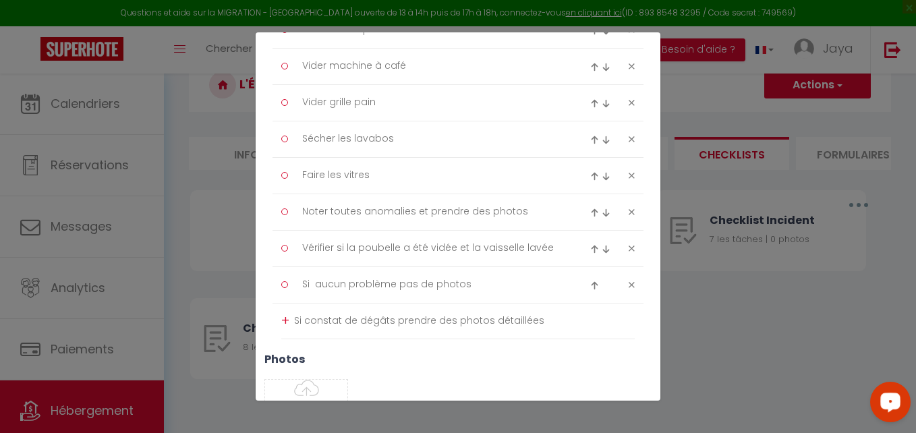
scroll to position [290, 0]
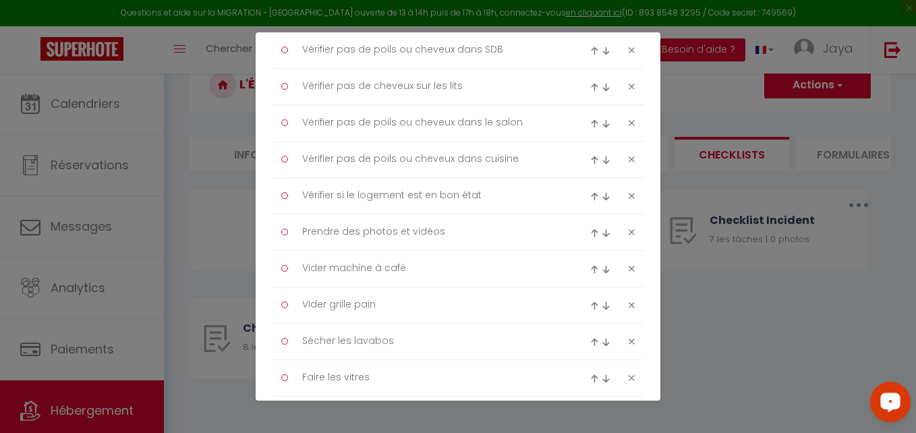
click at [590, 193] on img at bounding box center [594, 196] width 9 height 9
type textarea "Vérifier si le logement est en bon état"
type textarea "Vérifier pas de poils ou cheveux dans cuisine"
click at [590, 161] on img at bounding box center [594, 160] width 9 height 9
type textarea "Vérifier si le logement est en bon état"
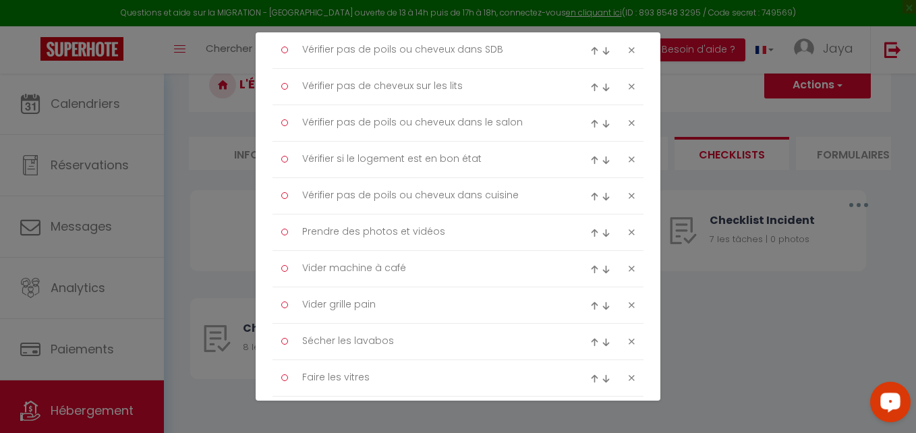
type textarea "Vérifier pas de poils ou cheveux dans le salon"
click at [582, 120] on div at bounding box center [613, 123] width 62 height 16
click at [590, 120] on img at bounding box center [594, 123] width 9 height 9
type textarea "Vérifier si le logement est en bon état"
type textarea "Vérifier pas de cheveux sur les lits"
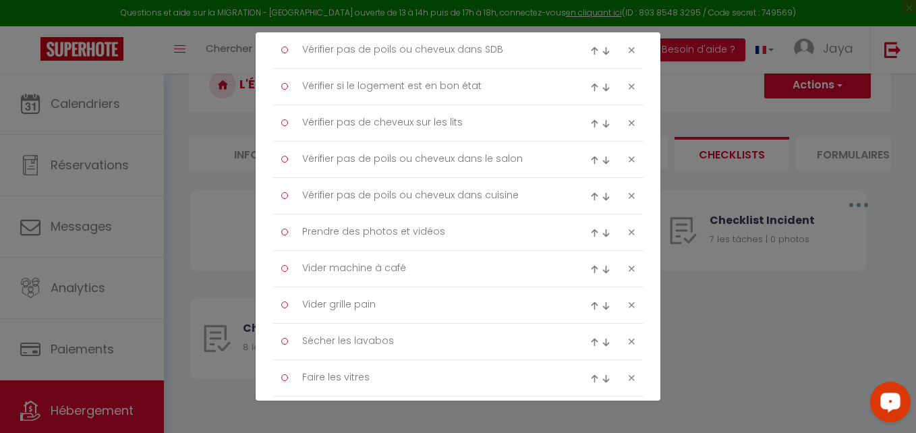
click at [590, 87] on img at bounding box center [594, 87] width 9 height 9
type textarea "Vérifier si le logement est en bon état"
type textarea "Vérifier pas de poils ou cheveux dans SDB"
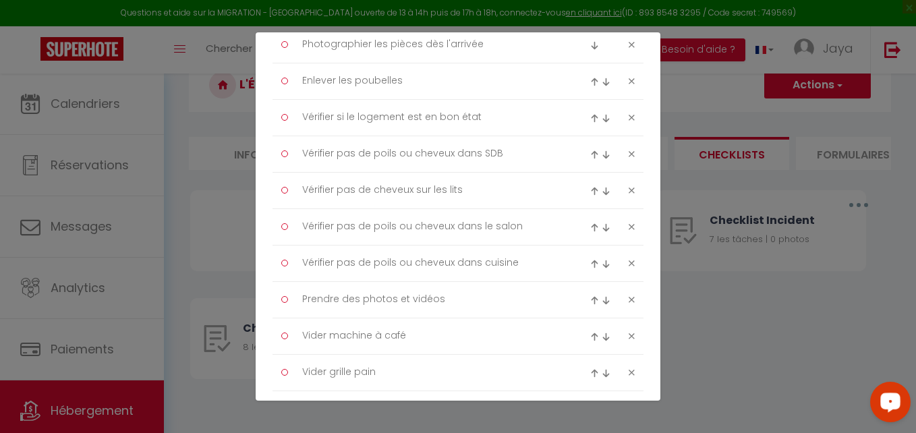
click at [590, 115] on img at bounding box center [594, 118] width 9 height 9
type textarea "Vérifier si le logement est en bon état"
type textarea "Enlever les poubelles"
click at [590, 85] on img at bounding box center [594, 82] width 9 height 9
type textarea "Vérifier si le logement est en bon état"
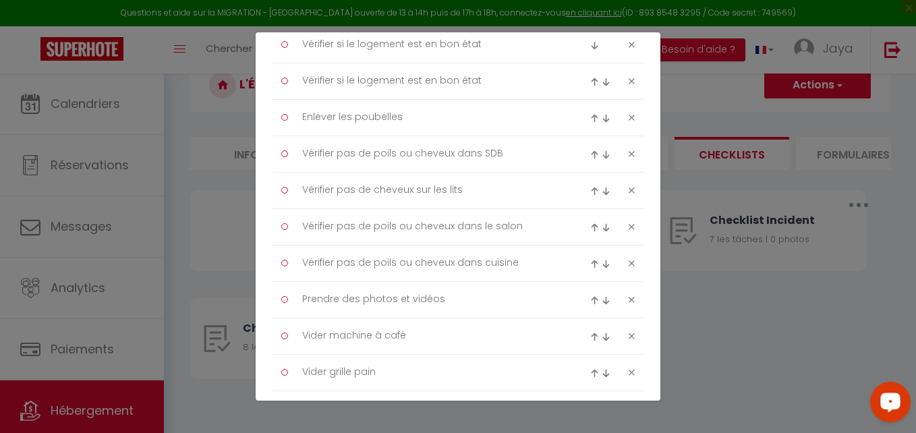
type textarea "Photographier les pièces dès l'arrivée"
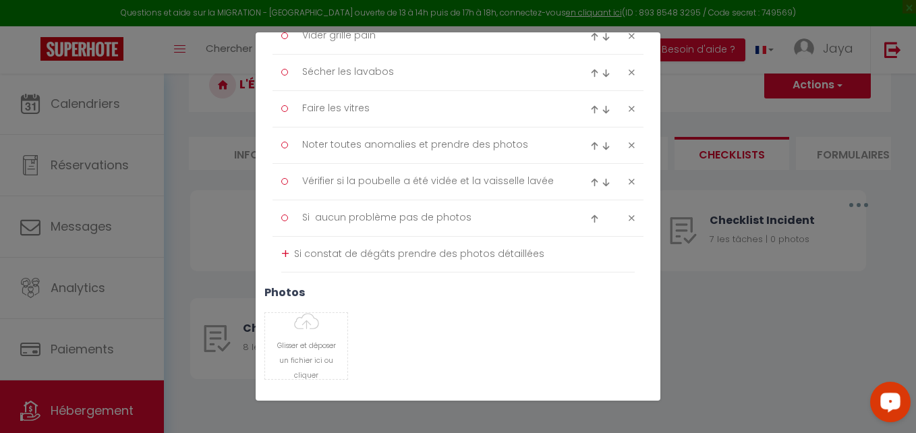
scroll to position [492, 0]
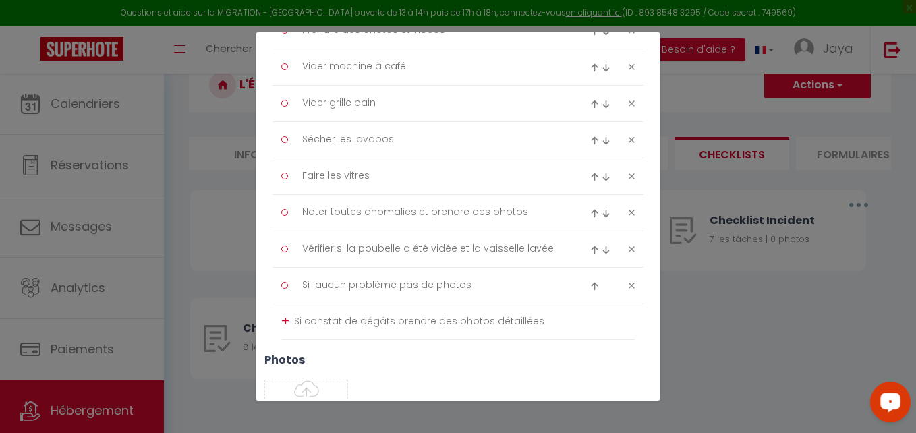
click at [602, 177] on img at bounding box center [606, 177] width 9 height 9
type textarea "Noter toutes anomalies et prendre des photos"
type textarea "Faire les vitres"
click at [602, 177] on img at bounding box center [606, 177] width 9 height 9
type textarea "Faire les vitres"
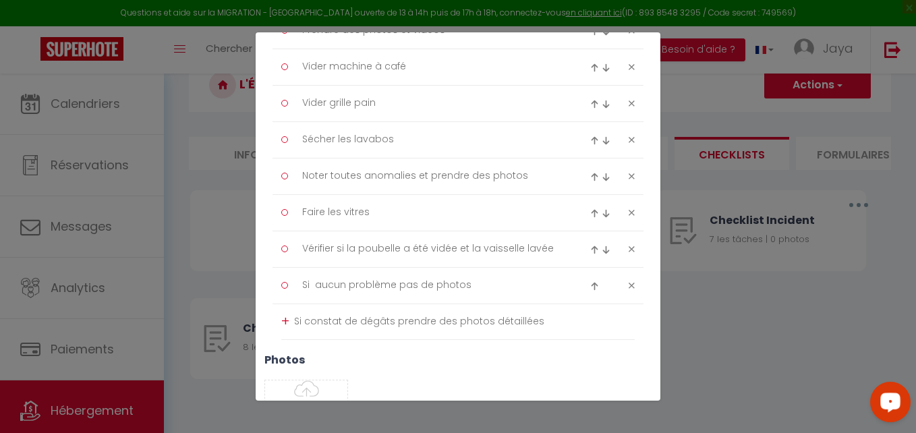
type textarea "Noter toutes anomalies et prendre des photos"
click at [602, 177] on img at bounding box center [606, 177] width 9 height 9
type textarea "Noter toutes anomalies et prendre des photos"
click at [602, 177] on img at bounding box center [606, 177] width 9 height 9
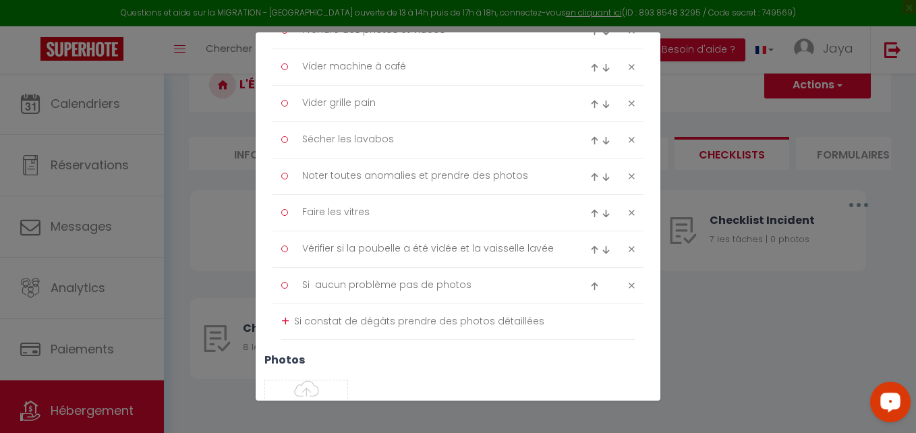
click at [602, 215] on img at bounding box center [606, 213] width 9 height 9
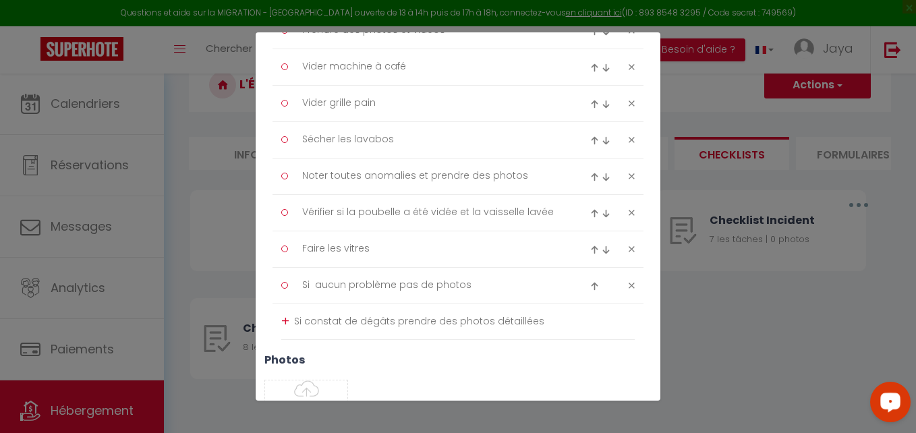
click at [602, 252] on img at bounding box center [606, 250] width 9 height 9
click at [593, 285] on div at bounding box center [602, 285] width 24 height 16
click at [287, 320] on div "+" at bounding box center [285, 321] width 8 height 21
click at [590, 321] on img at bounding box center [594, 322] width 9 height 9
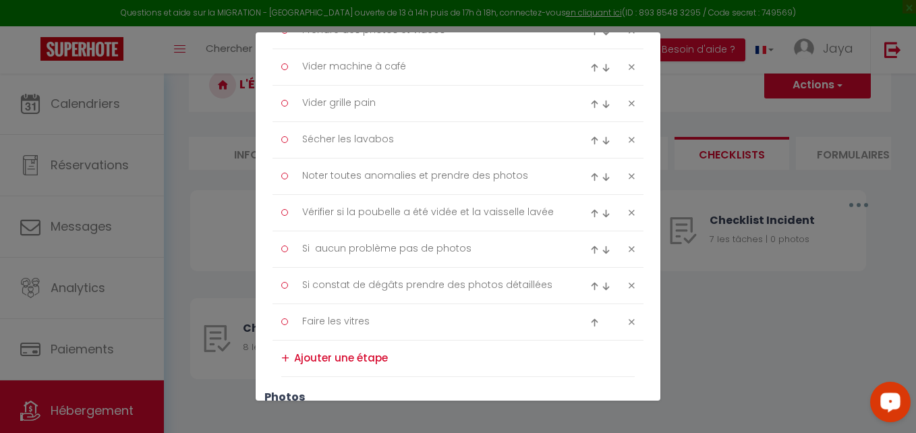
drag, startPoint x: 580, startPoint y: 289, endPoint x: 580, endPoint y: 277, distance: 11.5
click at [582, 288] on div at bounding box center [613, 285] width 62 height 16
click at [590, 285] on img at bounding box center [594, 286] width 9 height 9
click at [582, 248] on div at bounding box center [613, 249] width 62 height 16
click at [590, 251] on img at bounding box center [594, 250] width 9 height 9
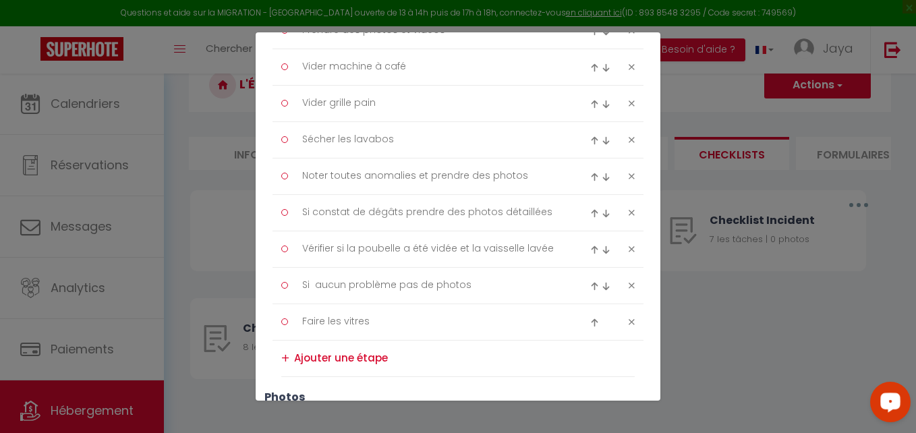
click at [590, 215] on img at bounding box center [594, 213] width 9 height 9
click at [582, 177] on div at bounding box center [613, 176] width 62 height 16
click at [590, 174] on img at bounding box center [594, 177] width 9 height 9
click at [590, 142] on img at bounding box center [594, 140] width 9 height 9
click at [590, 103] on img at bounding box center [594, 104] width 9 height 9
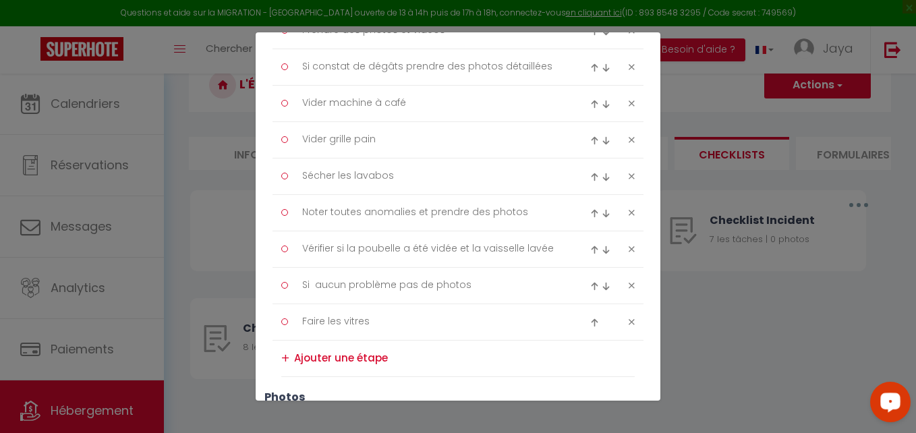
click at [590, 65] on img at bounding box center [594, 67] width 9 height 9
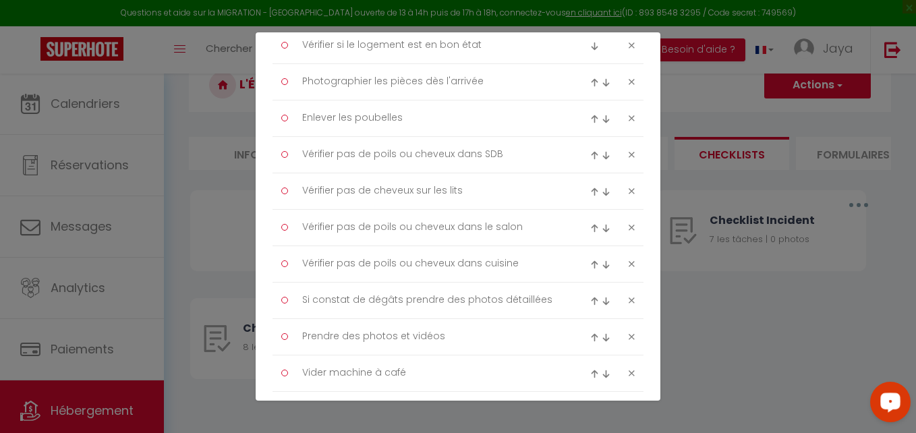
scroll to position [155, 0]
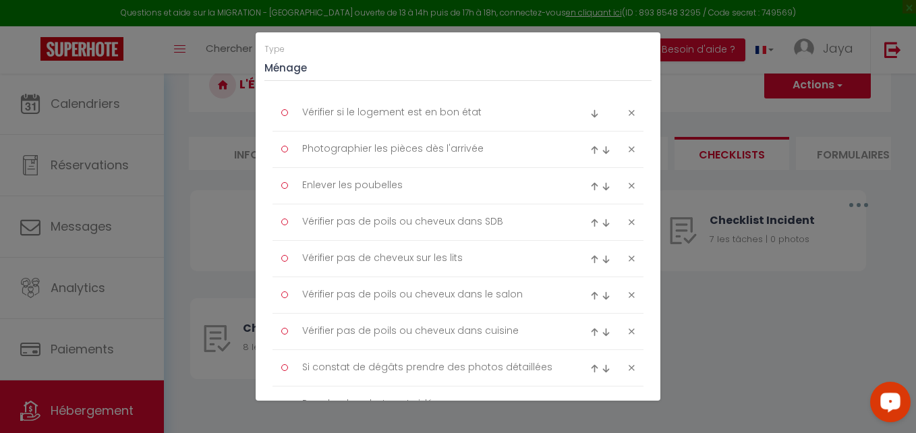
click at [590, 370] on img at bounding box center [594, 368] width 9 height 9
click at [590, 333] on img at bounding box center [594, 332] width 9 height 9
drag, startPoint x: 586, startPoint y: 299, endPoint x: 586, endPoint y: 282, distance: 16.9
click at [590, 298] on img at bounding box center [594, 295] width 9 height 9
drag, startPoint x: 585, startPoint y: 260, endPoint x: 585, endPoint y: 244, distance: 16.2
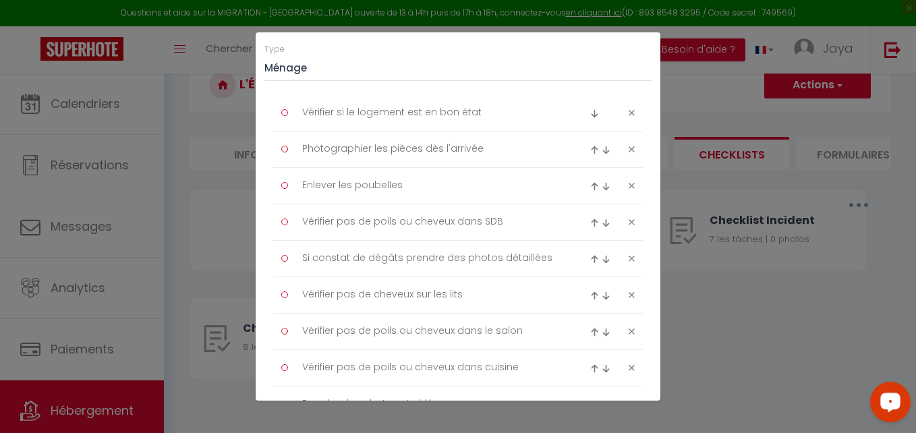
click at [590, 258] on img at bounding box center [594, 259] width 9 height 9
click at [590, 223] on img at bounding box center [594, 223] width 9 height 9
click at [590, 186] on img at bounding box center [594, 186] width 9 height 9
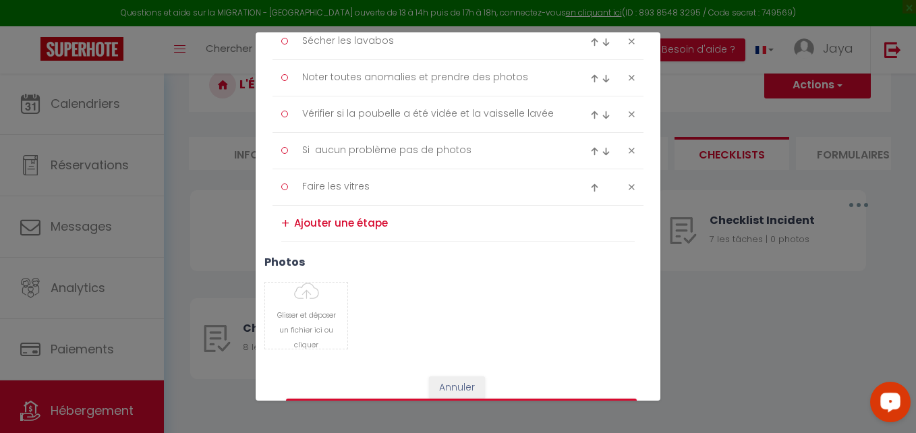
scroll to position [559, 0]
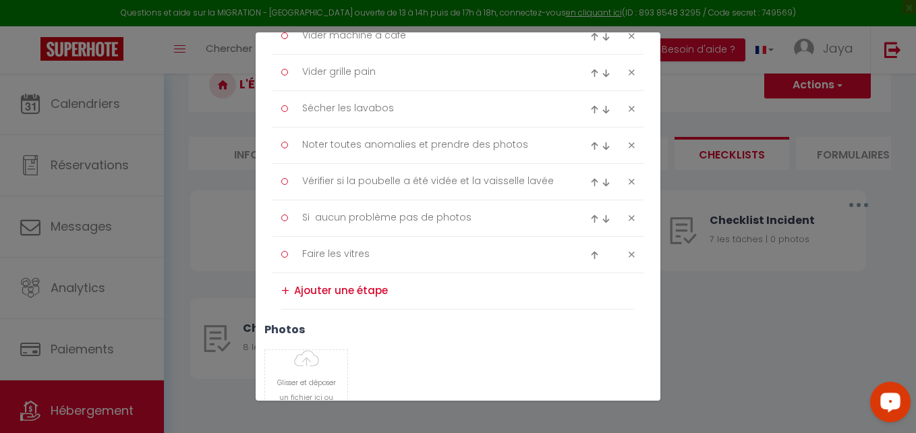
click at [590, 215] on img at bounding box center [594, 219] width 9 height 9
click at [590, 179] on img at bounding box center [594, 182] width 9 height 9
click at [590, 143] on img at bounding box center [594, 146] width 9 height 9
click at [590, 107] on img at bounding box center [594, 109] width 9 height 9
click at [590, 71] on img at bounding box center [594, 73] width 9 height 9
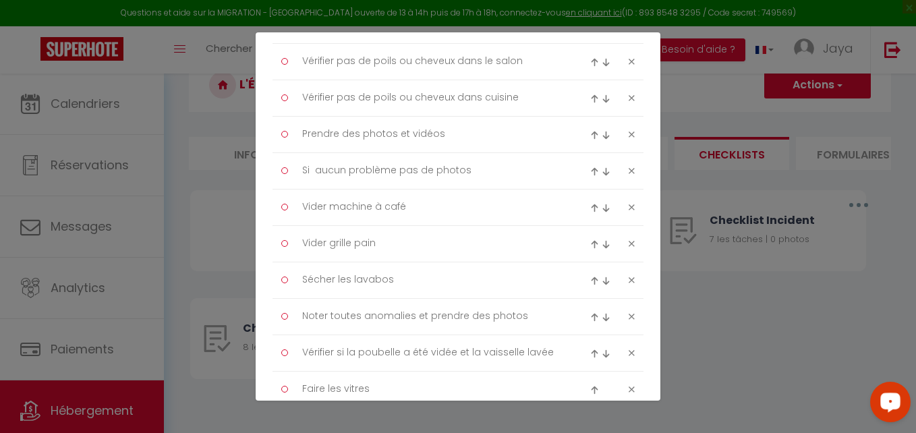
scroll to position [357, 0]
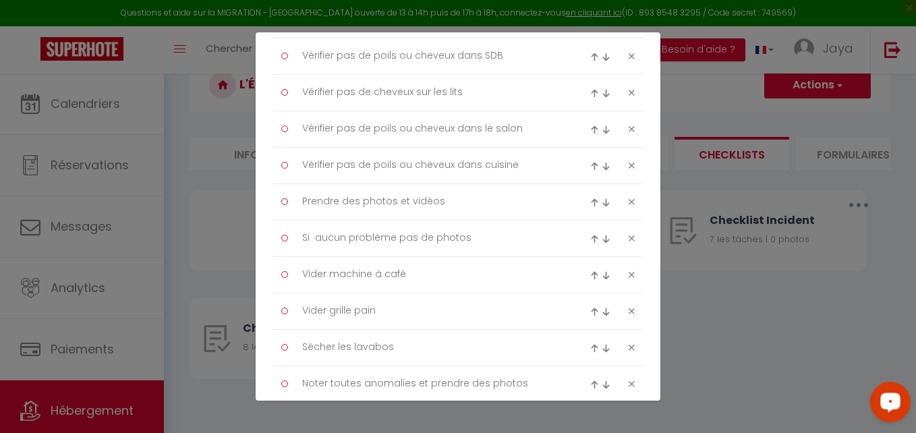
click at [590, 235] on img at bounding box center [594, 239] width 9 height 9
click at [590, 200] on img at bounding box center [594, 202] width 9 height 9
click at [590, 167] on img at bounding box center [594, 166] width 9 height 9
click at [590, 129] on img at bounding box center [594, 130] width 9 height 9
click at [590, 92] on img at bounding box center [594, 93] width 9 height 9
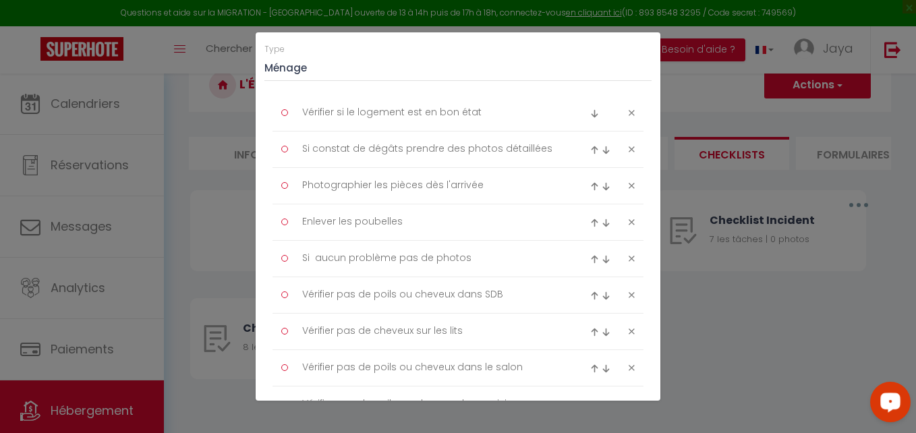
scroll to position [87, 0]
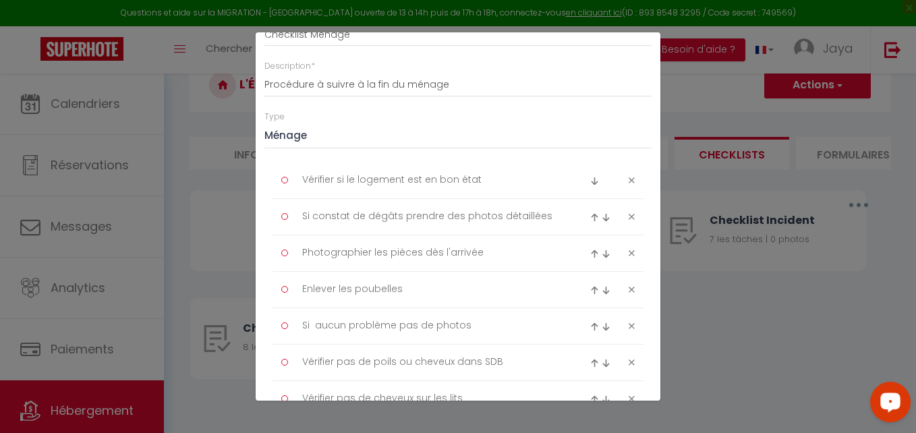
click at [590, 327] on img at bounding box center [594, 327] width 9 height 9
click at [590, 285] on div at bounding box center [602, 289] width 24 height 16
click at [590, 290] on img at bounding box center [594, 290] width 9 height 9
click at [590, 252] on img at bounding box center [594, 254] width 9 height 9
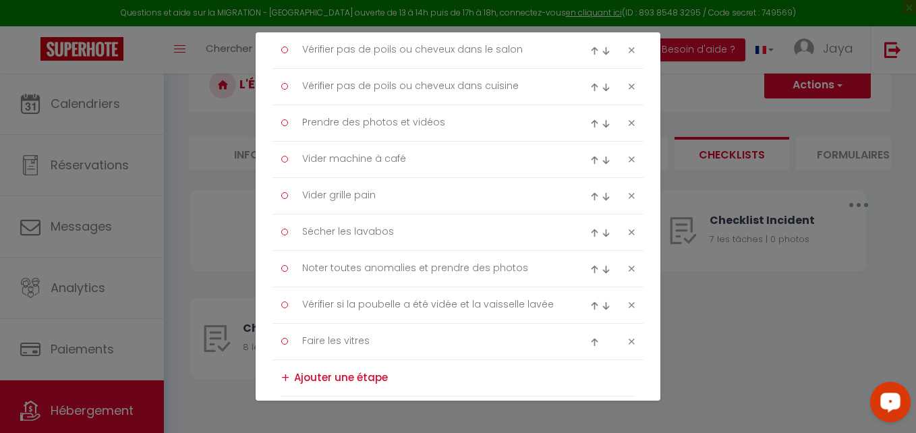
scroll to position [540, 0]
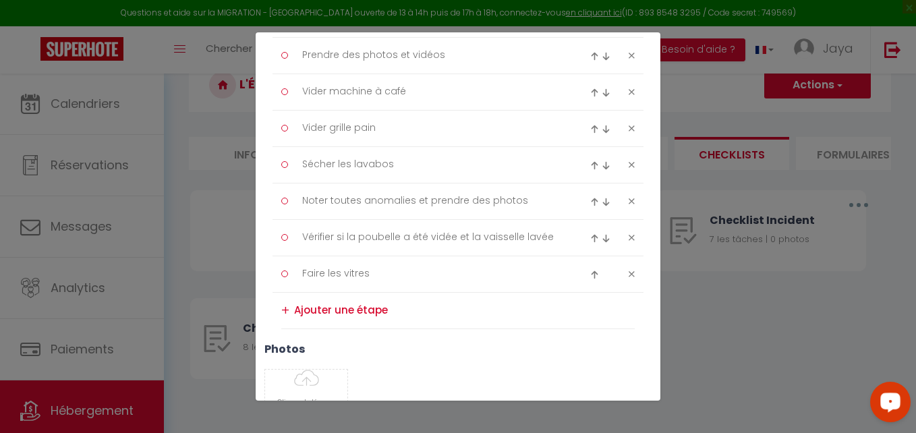
click at [590, 241] on img at bounding box center [594, 238] width 9 height 9
drag, startPoint x: 590, startPoint y: 204, endPoint x: 588, endPoint y: 194, distance: 11.0
click at [590, 204] on img at bounding box center [594, 202] width 9 height 9
click at [590, 161] on img at bounding box center [594, 165] width 9 height 9
click at [590, 132] on div at bounding box center [602, 128] width 24 height 16
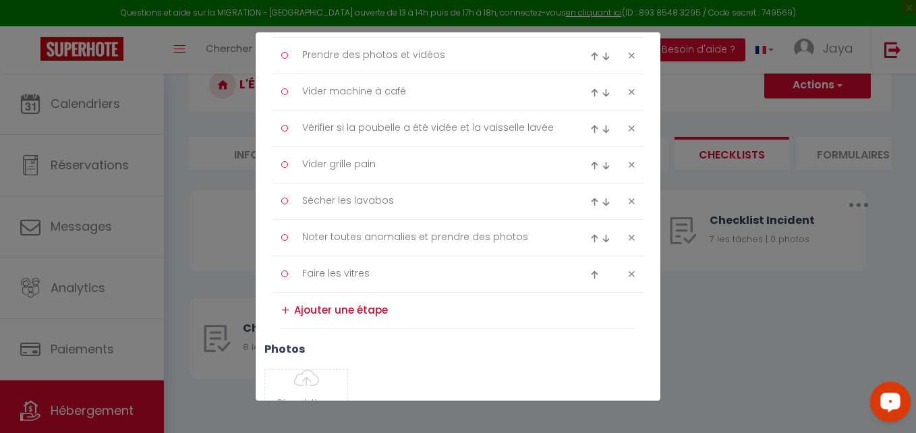
click at [590, 130] on img at bounding box center [594, 129] width 9 height 9
click at [590, 93] on img at bounding box center [594, 92] width 9 height 9
click at [590, 59] on img at bounding box center [594, 56] width 9 height 9
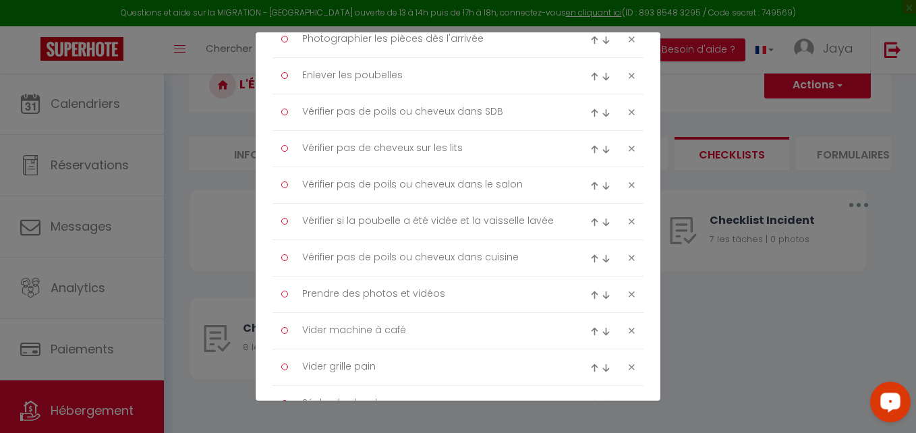
scroll to position [270, 0]
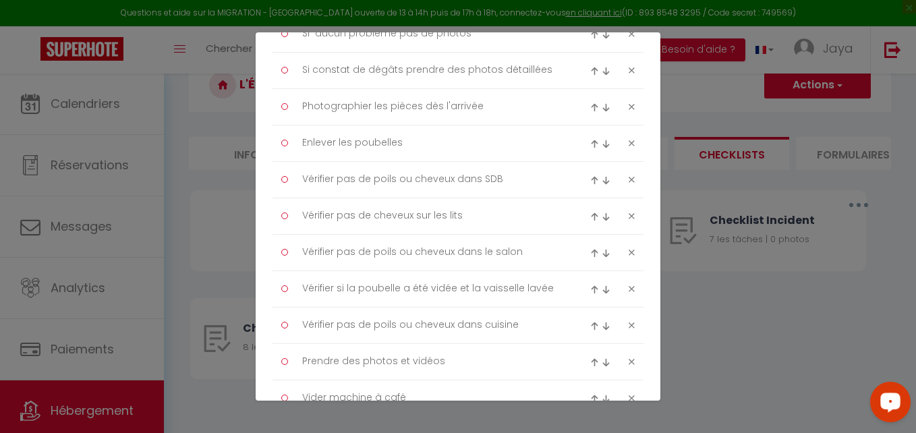
click at [590, 290] on img at bounding box center [594, 289] width 9 height 9
click at [590, 254] on img at bounding box center [594, 253] width 9 height 9
drag, startPoint x: 587, startPoint y: 218, endPoint x: 587, endPoint y: 200, distance: 17.5
click at [590, 217] on img at bounding box center [594, 217] width 9 height 9
drag, startPoint x: 587, startPoint y: 182, endPoint x: 586, endPoint y: 158, distance: 24.3
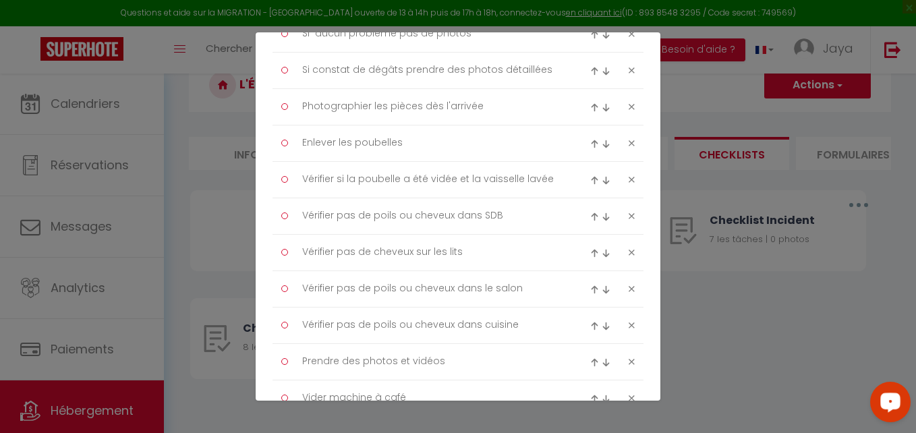
click at [590, 180] on img at bounding box center [594, 180] width 9 height 9
click at [590, 142] on img at bounding box center [594, 144] width 9 height 9
click at [590, 109] on img at bounding box center [594, 107] width 9 height 9
click at [590, 74] on img at bounding box center [594, 71] width 9 height 9
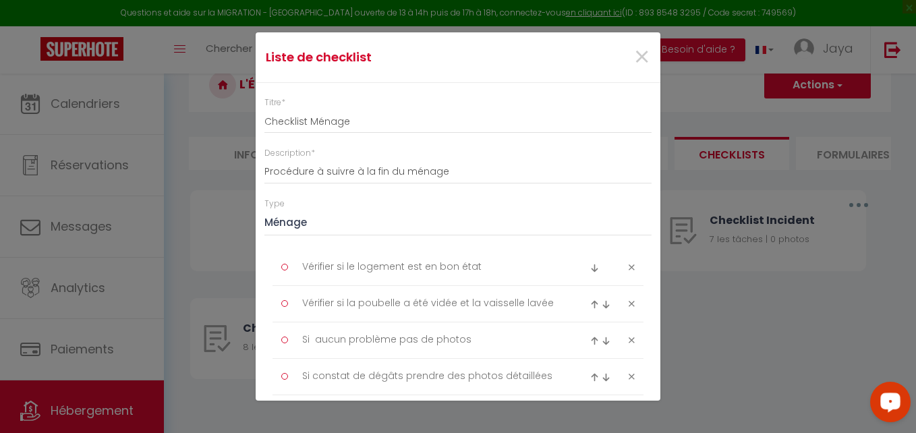
scroll to position [135, 0]
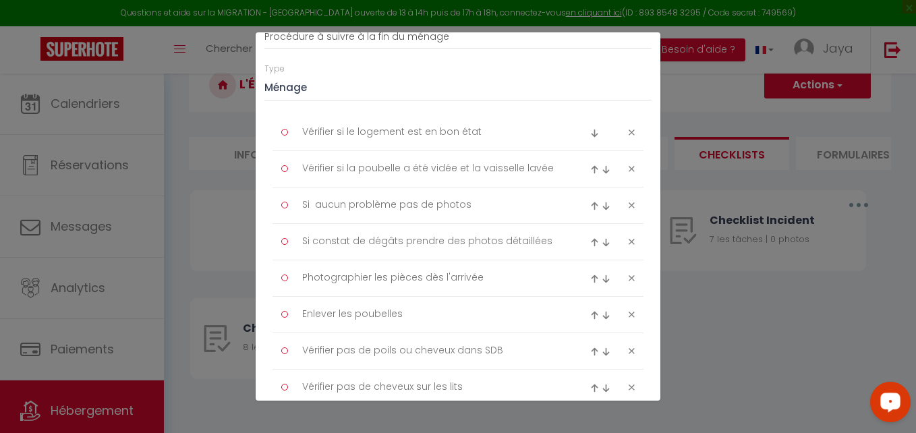
click at [602, 167] on img at bounding box center [606, 169] width 9 height 9
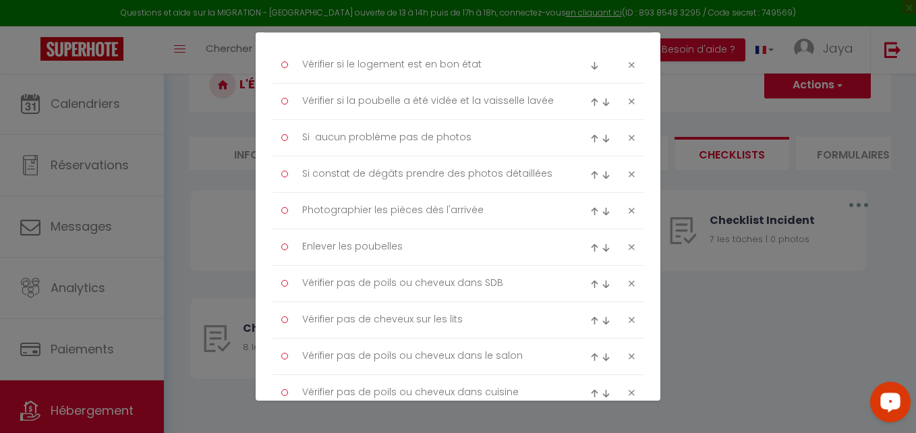
scroll to position [540, 0]
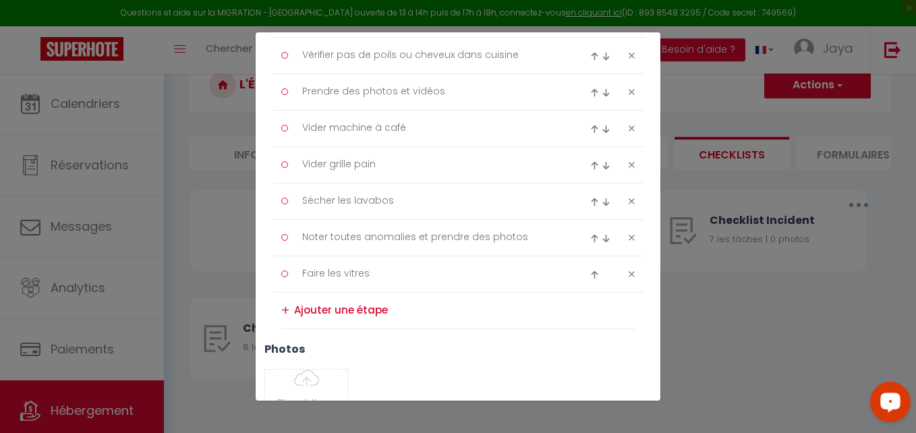
click at [725, 348] on div "Liste de checklist × Titre * Checklist Ménage Description * Procédure à suivre …" at bounding box center [458, 216] width 916 height 433
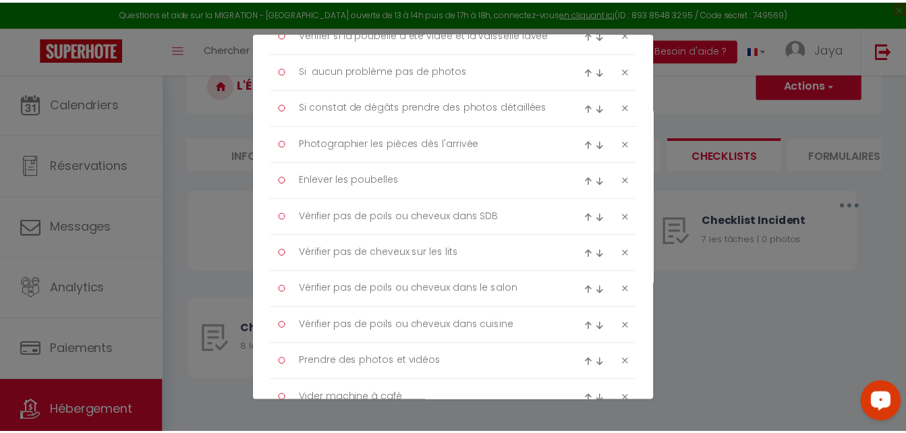
scroll to position [0, 0]
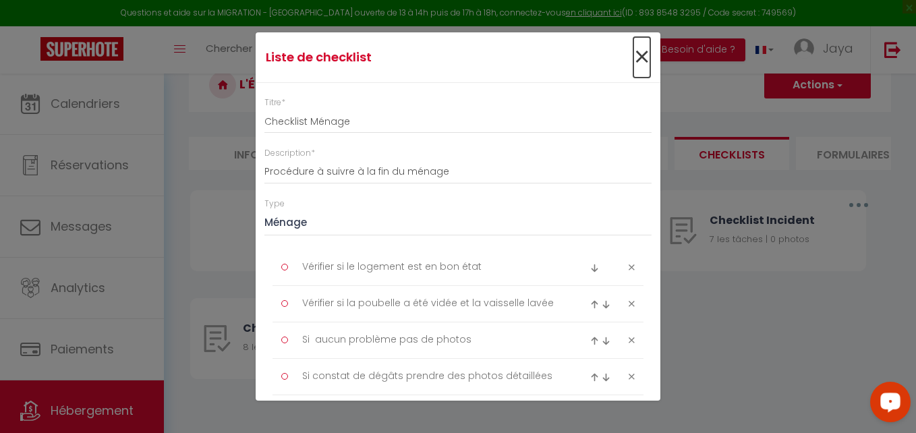
click at [634, 55] on span "×" at bounding box center [642, 57] width 17 height 40
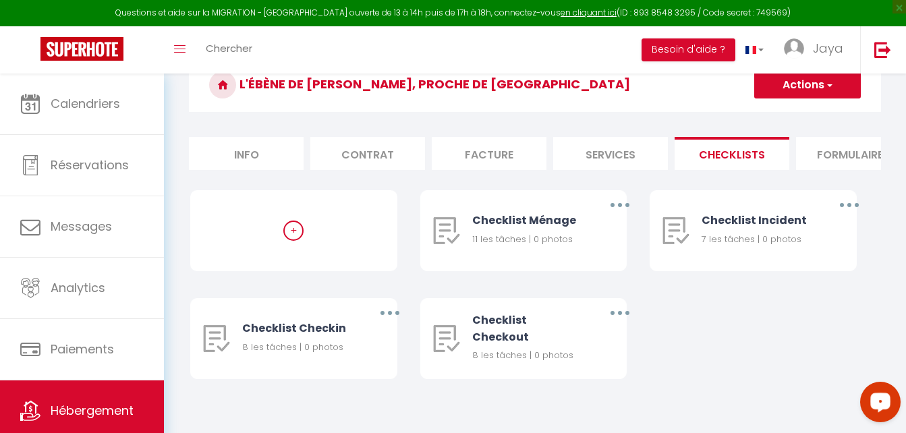
click at [836, 82] on button "Actions" at bounding box center [807, 85] width 107 height 27
click at [758, 339] on div "+ Checklist Ménage 11 les tâches | 0 photos Editer Dupliquer Supprimer Checklis…" at bounding box center [535, 298] width 690 height 216
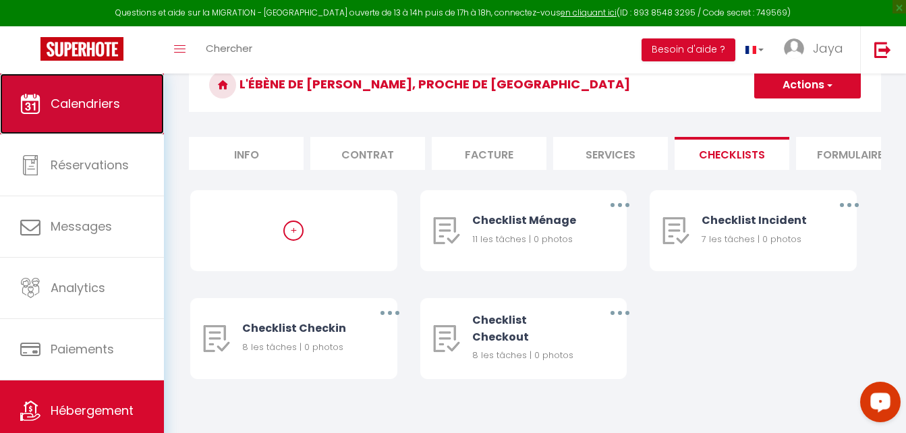
click at [123, 102] on link "Calendriers" at bounding box center [82, 104] width 164 height 61
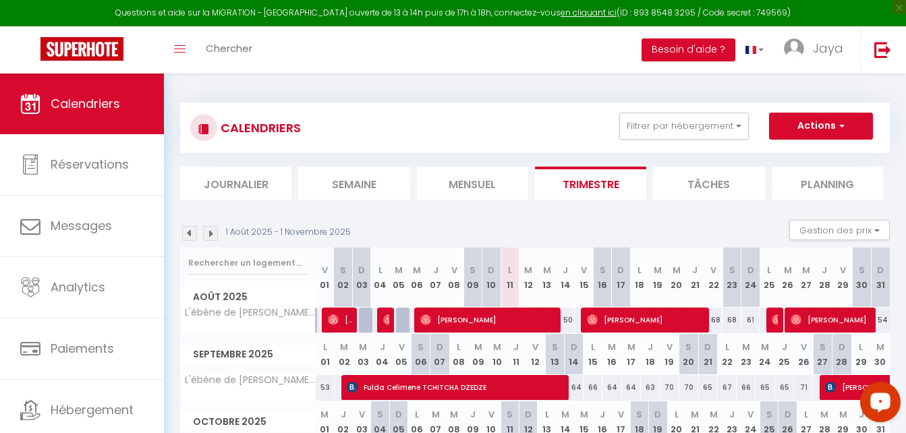
scroll to position [67, 0]
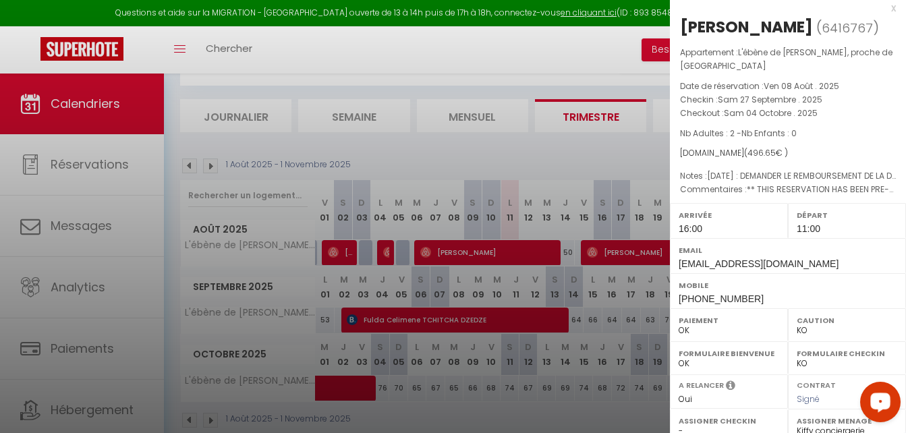
scroll to position [209, 0]
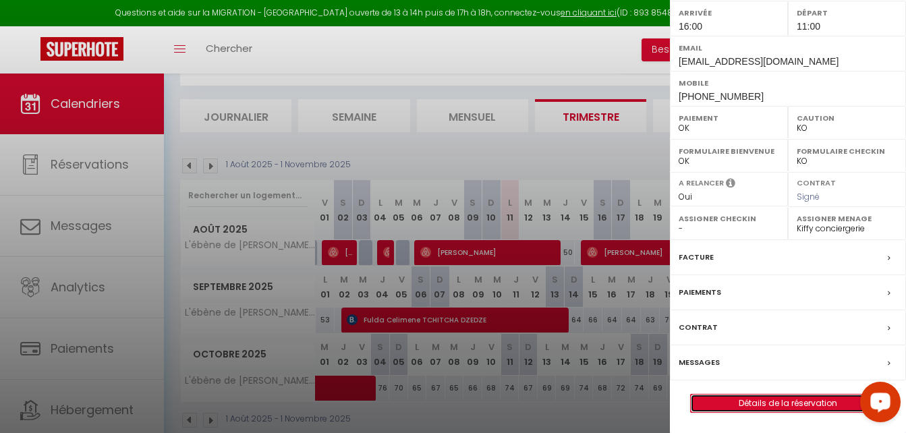
click at [721, 399] on link "Détails de la réservation" at bounding box center [788, 404] width 194 height 18
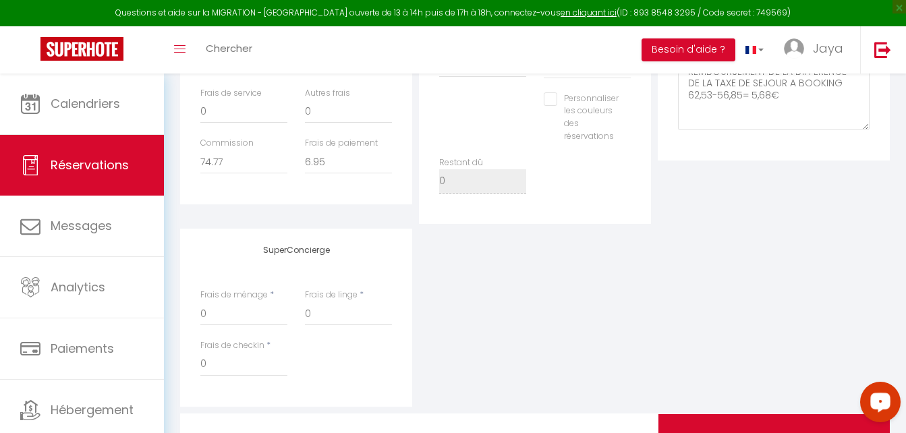
scroll to position [595, 0]
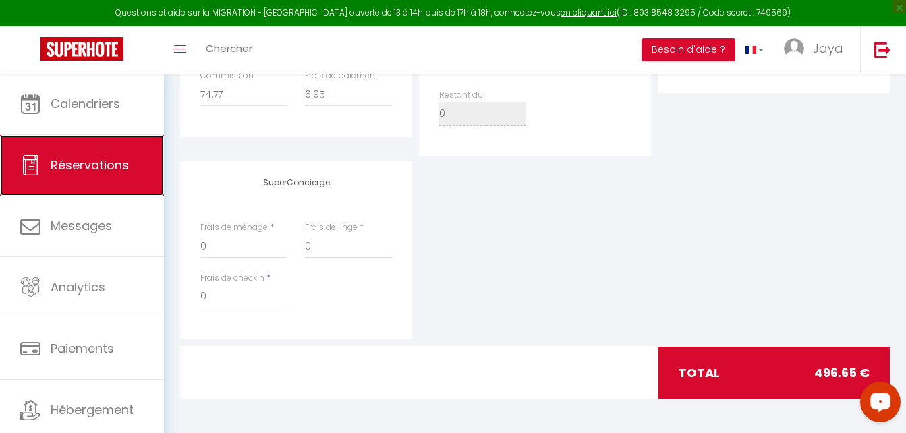
click at [66, 157] on span "Réservations" at bounding box center [90, 165] width 78 height 17
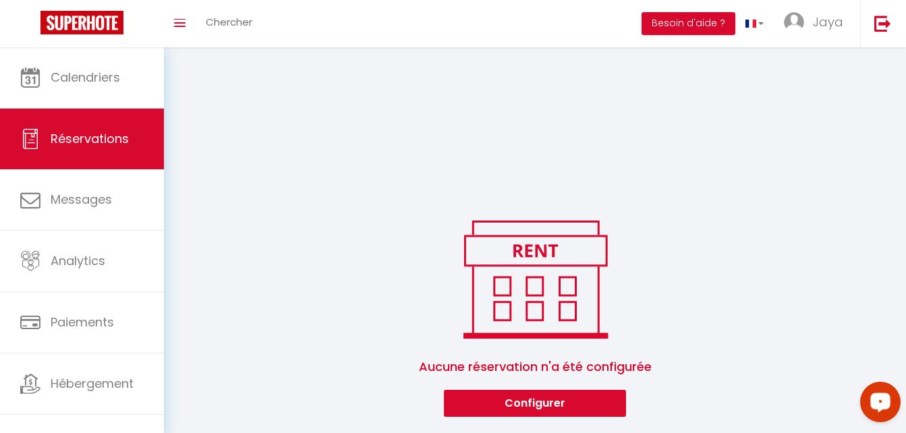
scroll to position [288, 0]
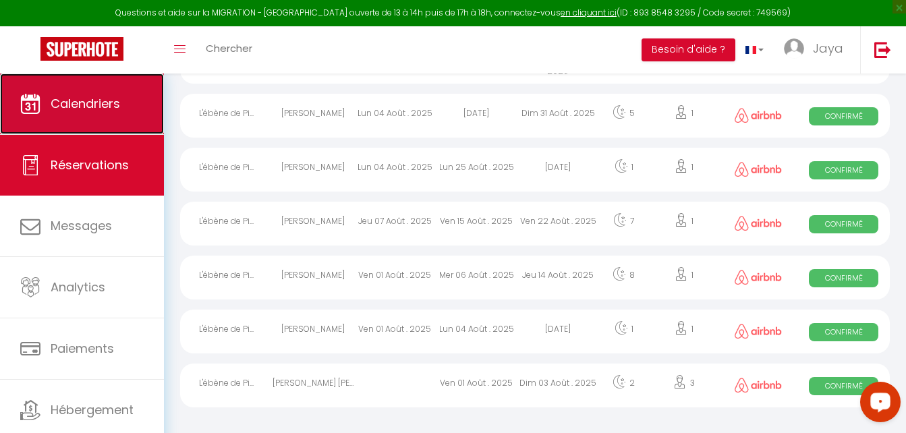
click at [62, 111] on span "Calendriers" at bounding box center [86, 103] width 70 height 17
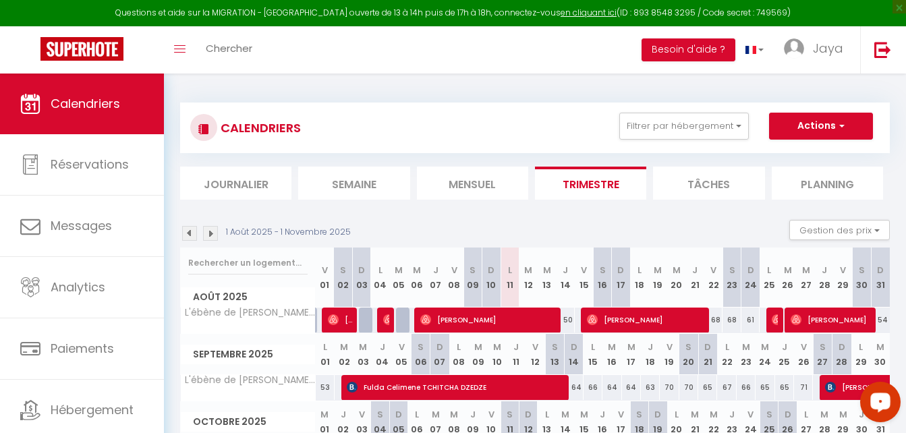
scroll to position [67, 0]
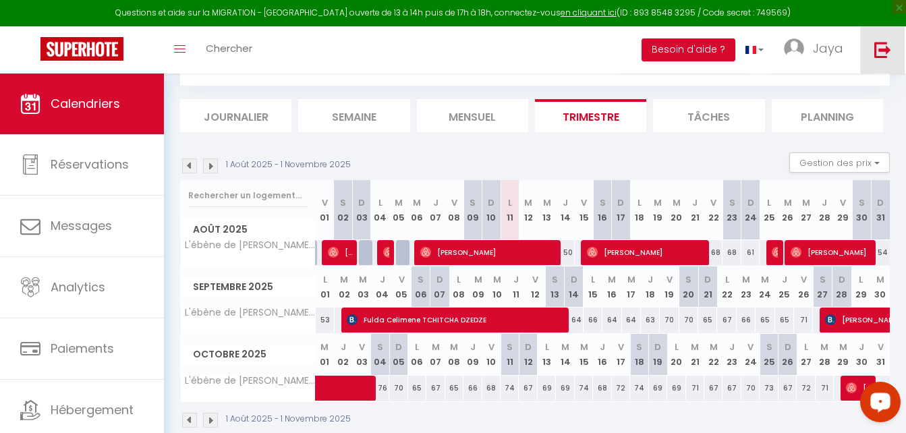
click at [884, 48] on img at bounding box center [882, 49] width 17 height 17
